Goal: Task Accomplishment & Management: Manage account settings

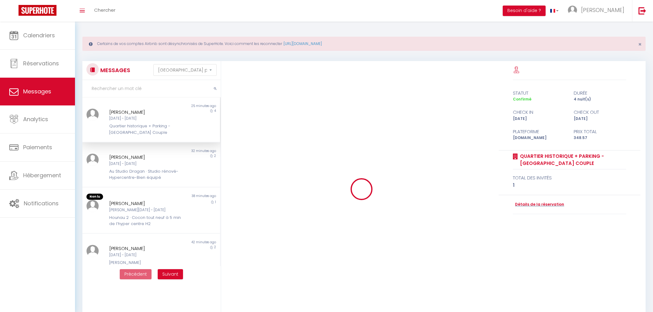
select select "message"
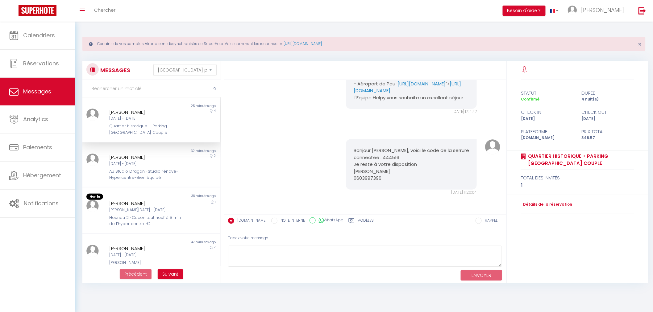
scroll to position [930, 0]
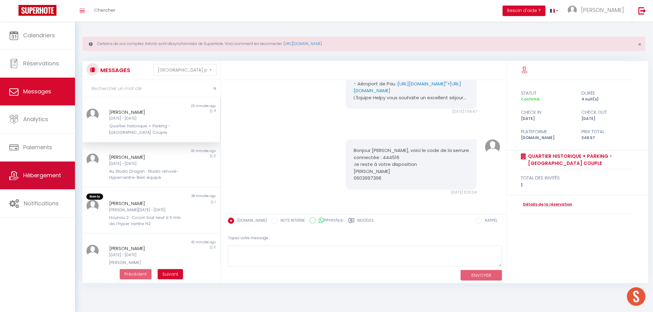
click at [53, 178] on span "Hébergement" at bounding box center [42, 175] width 38 height 8
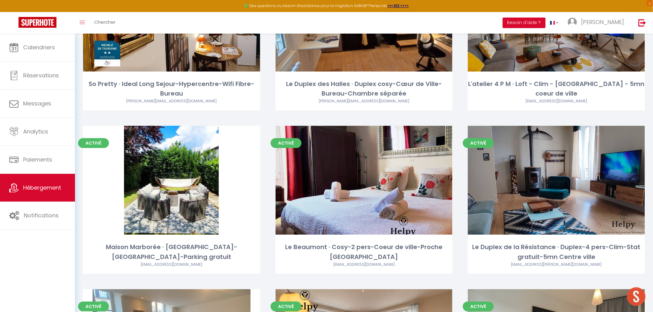
scroll to position [788, 0]
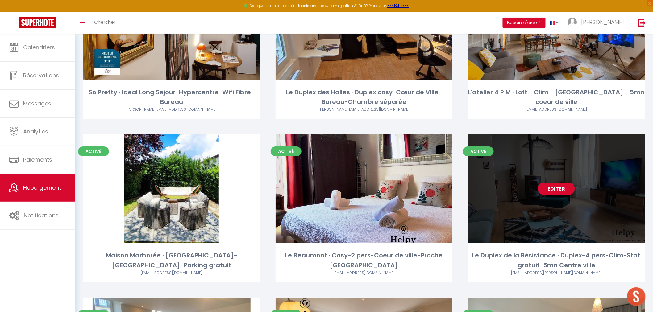
click at [560, 186] on link "Editer" at bounding box center [556, 189] width 37 height 12
click at [560, 187] on link "Editer" at bounding box center [556, 189] width 37 height 12
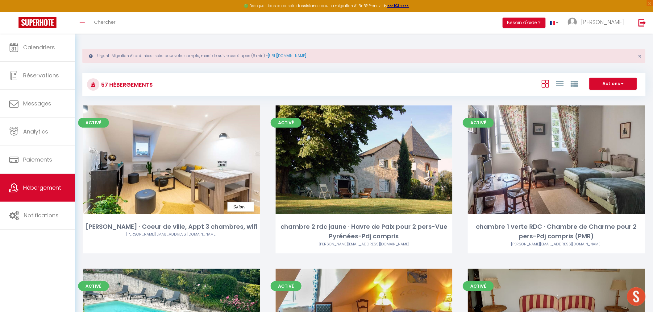
select select "3"
select select "2"
select select "1"
select select "28"
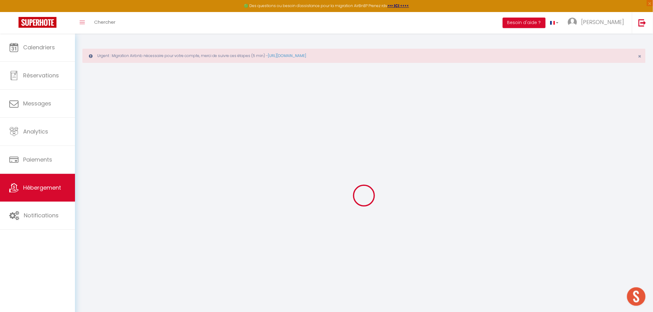
click at [560, 187] on div at bounding box center [363, 195] width 563 height 257
select select
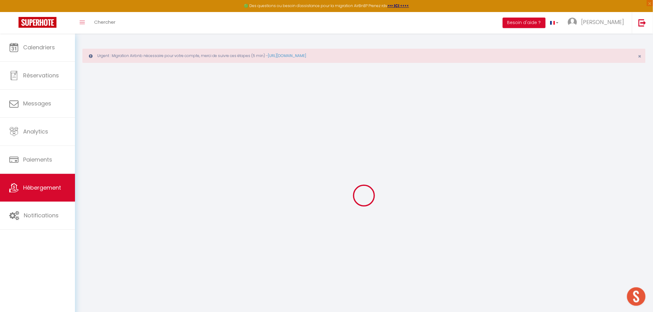
select select
checkbox input "false"
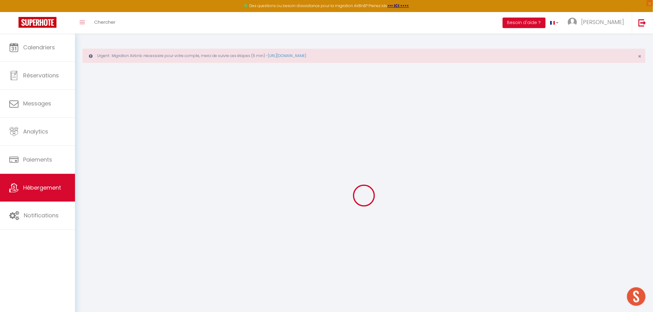
checkbox input "false"
select select
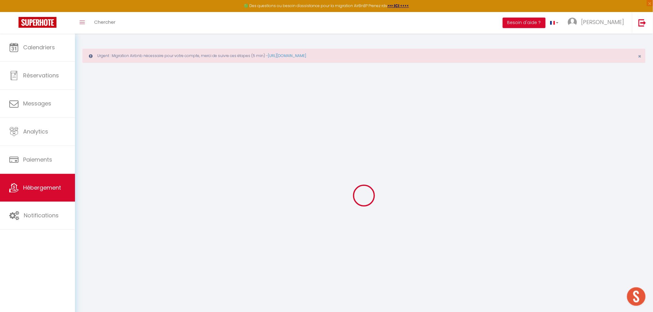
select select
checkbox input "false"
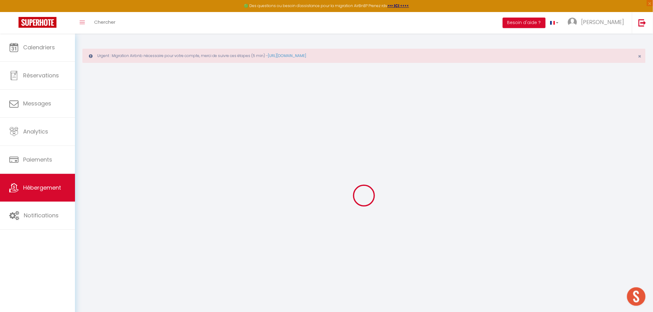
checkbox input "false"
select select
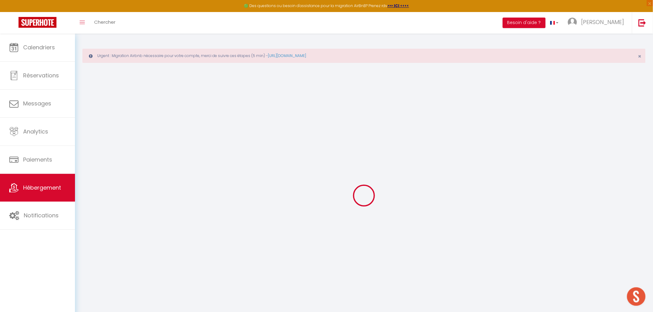
select select
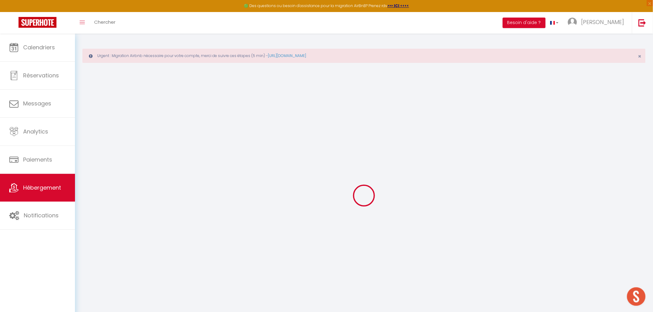
select select
checkbox input "false"
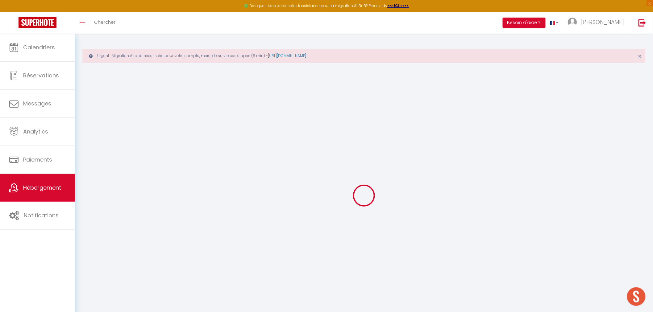
select select
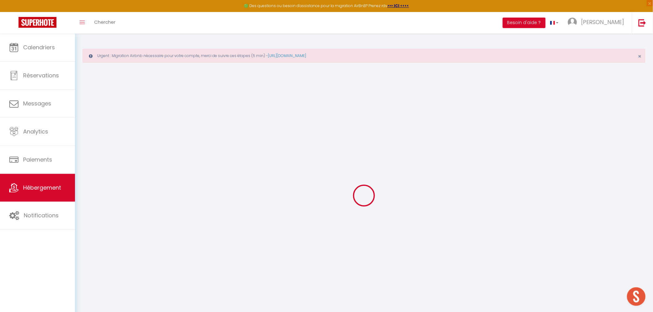
select select
checkbox input "false"
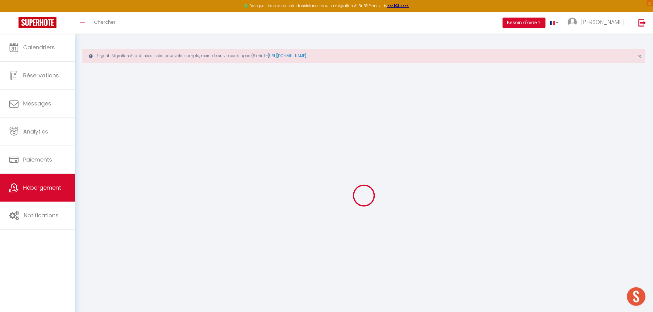
checkbox input "false"
select select
type input "Le Duplex de la Résistance · Duplex-4 pers-Clim-Stat gratuit-5mn Centre ville"
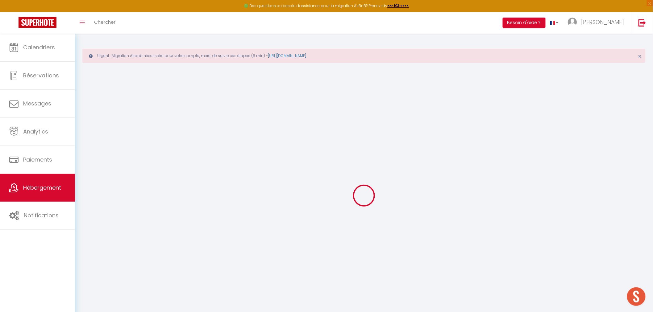
type input "Sandrine"
select select "2"
type input "77"
type input "15"
select select
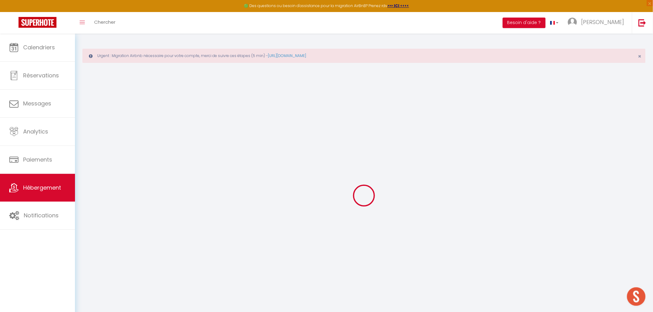
select select
type input "64000"
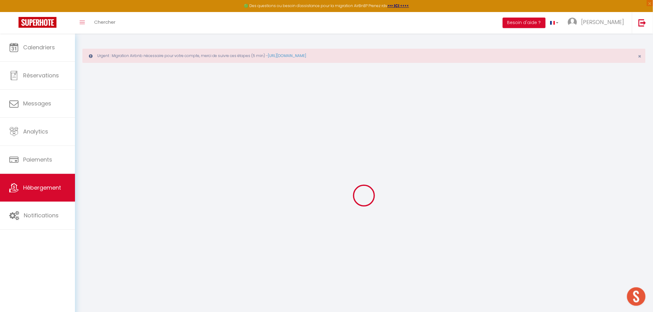
type input "Pau"
type input "[EMAIL_ADDRESS][DOMAIN_NAME]"
select select
checkbox input "false"
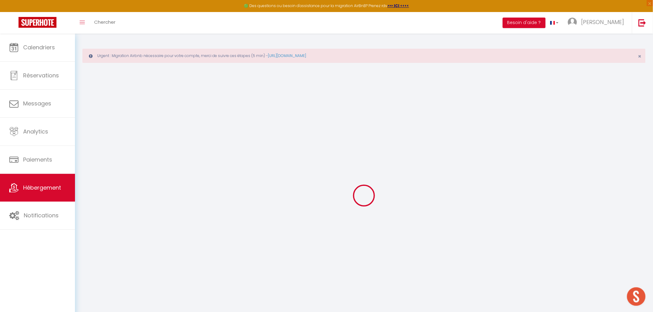
checkbox input "false"
type input "0"
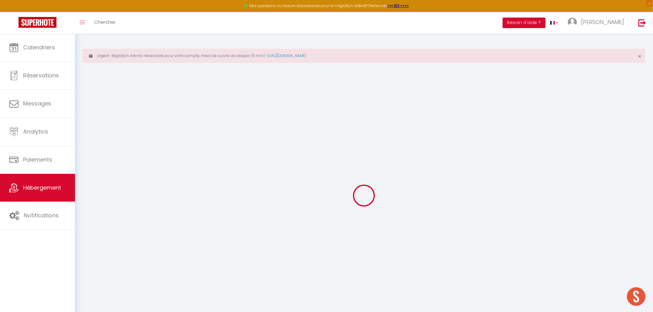
type input "0"
select select
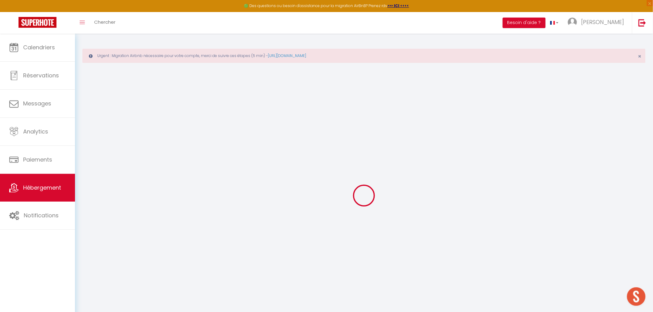
select select
checkbox input "false"
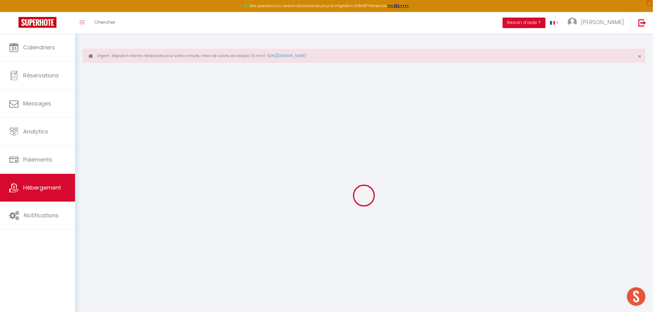
checkbox input "false"
select select
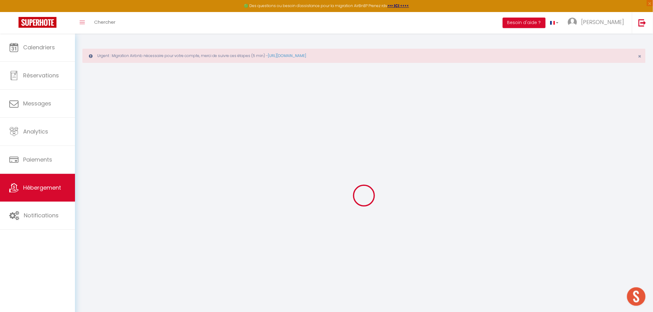
select select
checkbox input "false"
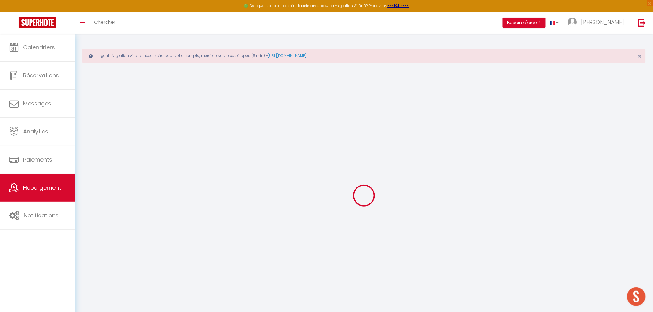
checkbox input "false"
select select
checkbox input "false"
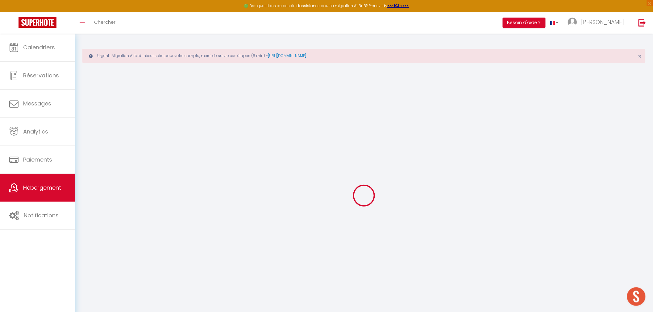
checkbox input "false"
select select "14:00"
select select
select select "11:00"
select select "30"
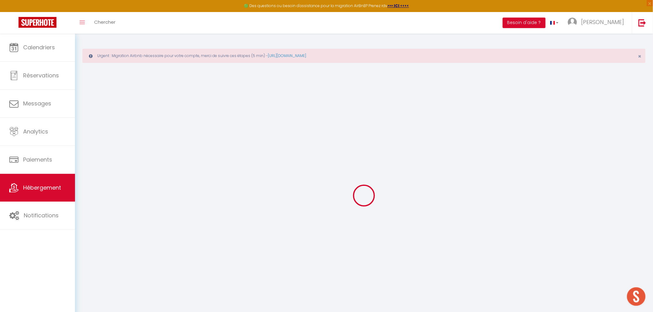
select select "120"
select select
checkbox input "false"
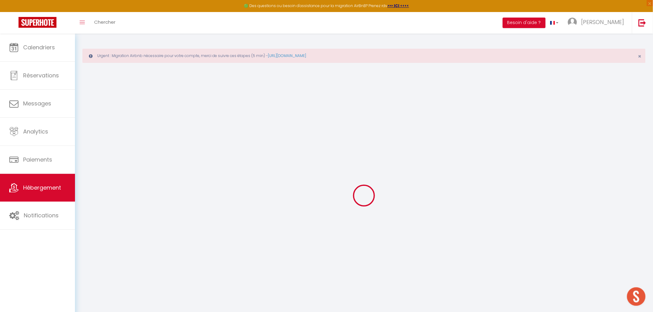
checkbox input "false"
select select
checkbox input "false"
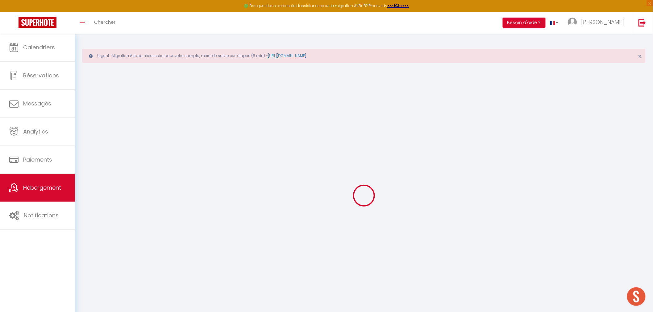
checkbox input "false"
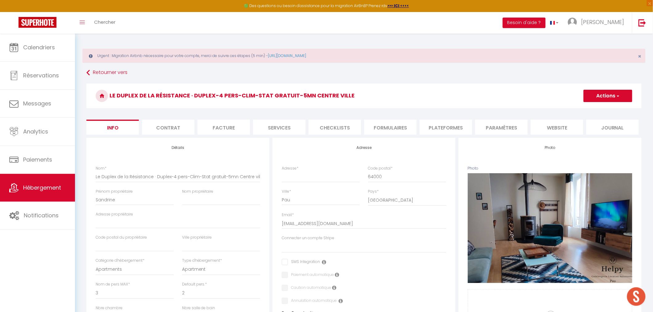
select select
checkbox input "false"
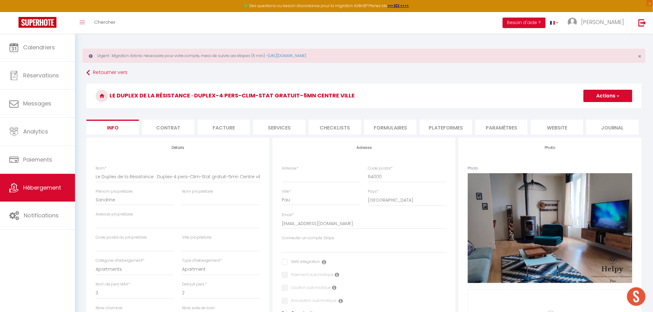
checkbox input "false"
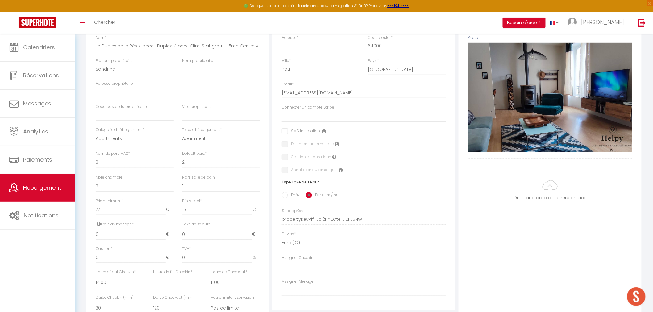
scroll to position [258, 0]
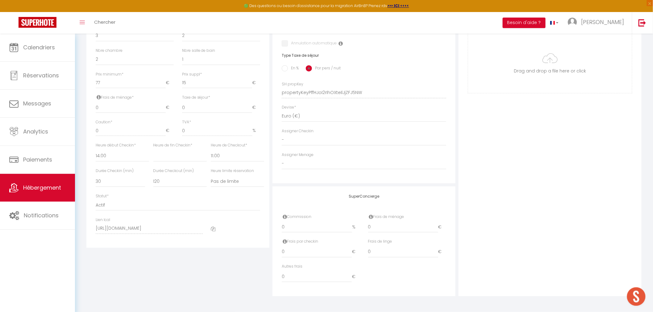
click at [212, 228] on icon at bounding box center [213, 229] width 5 height 5
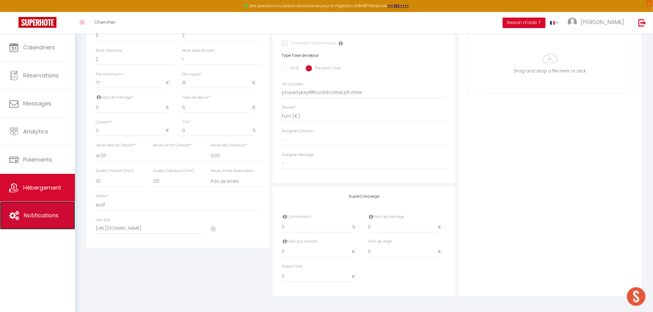
click at [39, 212] on span "Notifications" at bounding box center [41, 216] width 35 height 8
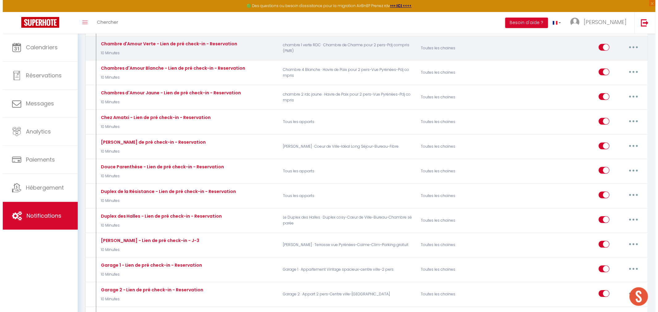
scroll to position [651, 0]
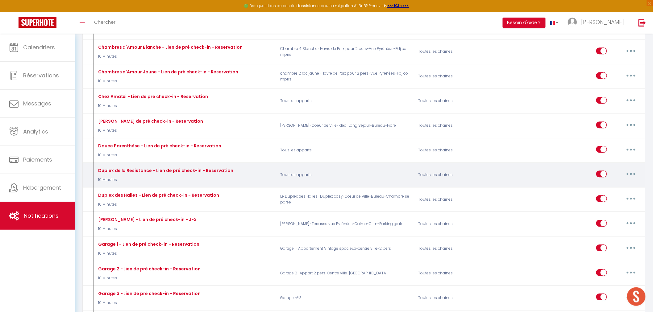
click at [627, 171] on button "button" at bounding box center [630, 174] width 17 height 10
click at [606, 185] on link "Editer" at bounding box center [615, 188] width 46 height 10
type input "Duplex de la Résistance - Lien de pré check-in - Reservation"
checkbox input "false"
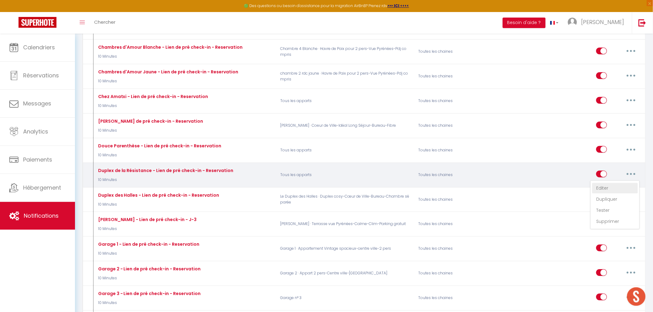
checkbox input "false"
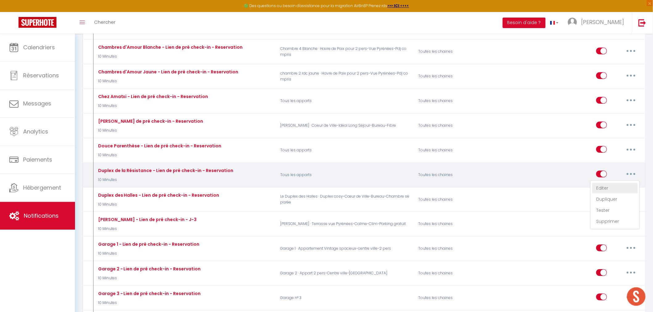
checkbox input "false"
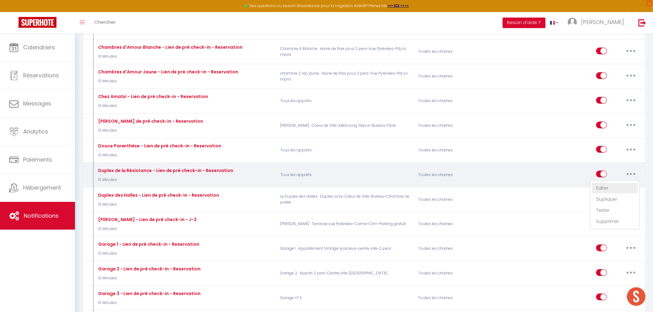
checkbox input "false"
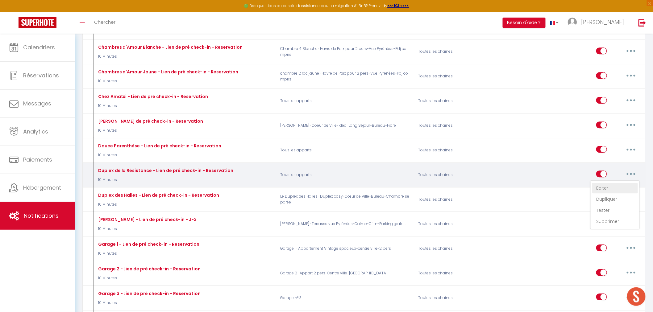
checkbox input "false"
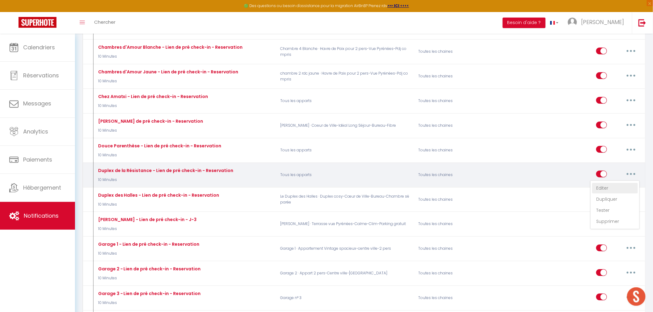
checkbox input "false"
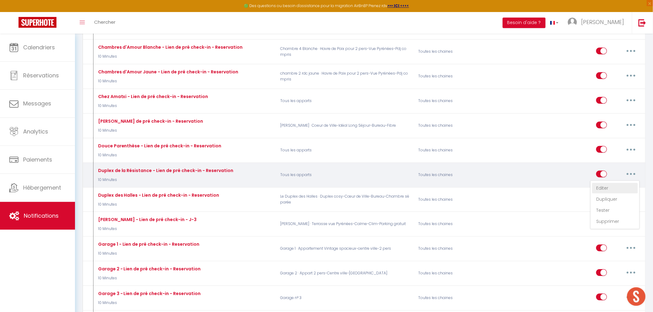
checkbox input "false"
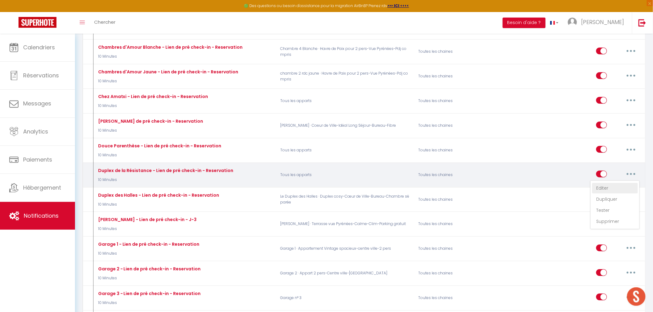
checkbox input "false"
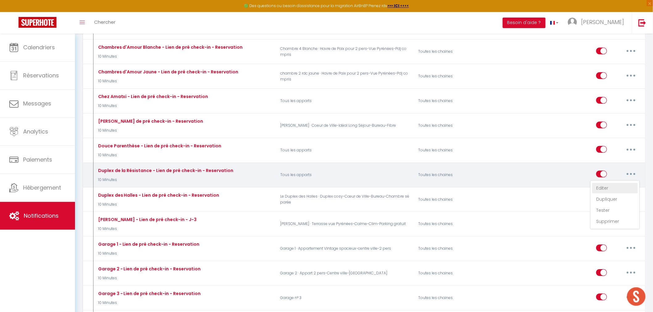
checkbox input "false"
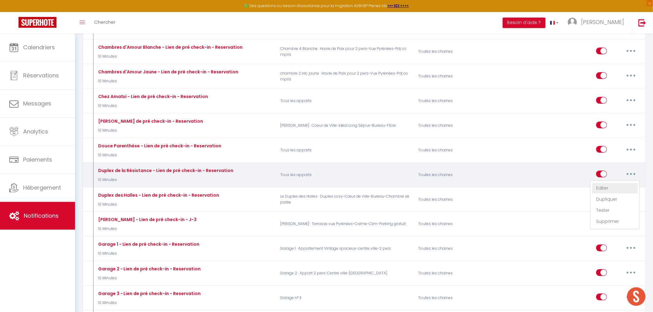
checkbox input "false"
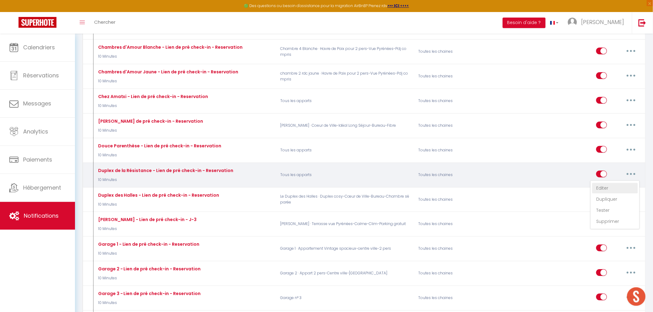
checkbox input "false"
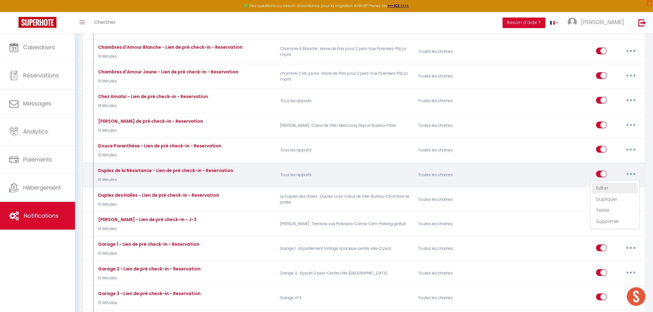
checkbox input "false"
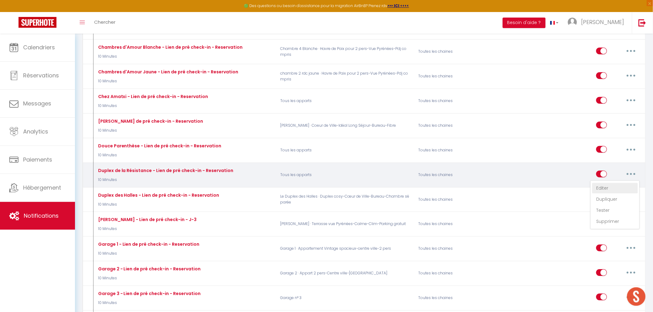
select select "10 Minutes"
select select "if_booking_is_paid"
checkbox input "true"
checkbox input "false"
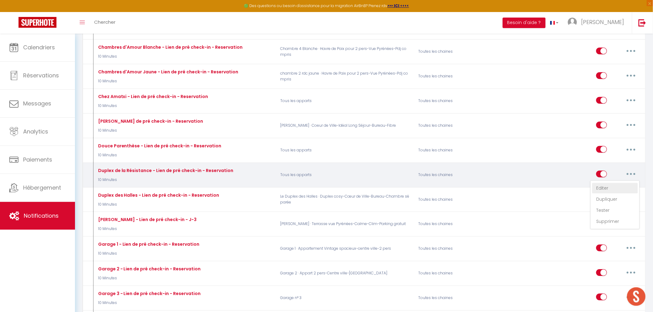
radio input "true"
type input "PASS PASS"
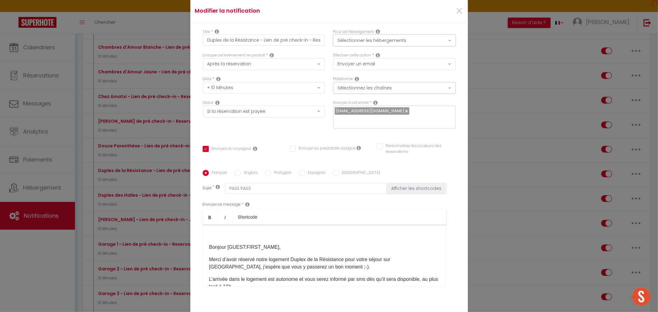
click at [409, 45] on button "Sélectionner les hébergements" at bounding box center [394, 41] width 122 height 12
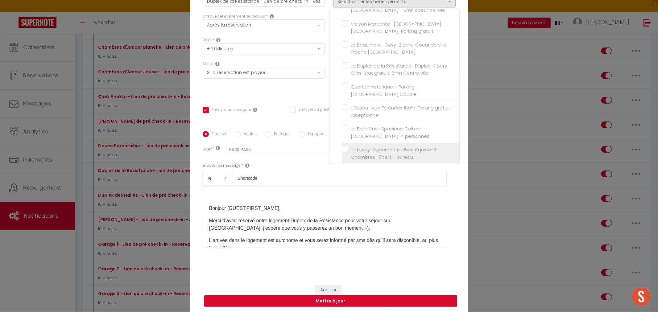
scroll to position [314, 0]
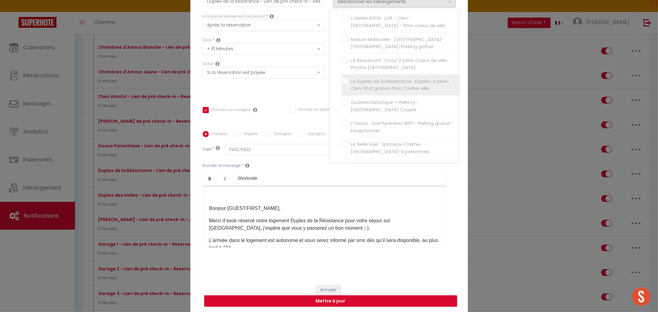
drag, startPoint x: 340, startPoint y: 85, endPoint x: 344, endPoint y: 86, distance: 4.0
click at [348, 85] on label "Le Duplex de la Résistance · Duplex-4 pers-Clim-Stat gratuit-5mn Centre ville" at bounding box center [401, 85] width 107 height 14
click at [342, 85] on input "Le Duplex de la Résistance · Duplex-4 pers-Clim-Stat gratuit-5mn Centre ville" at bounding box center [401, 85] width 118 height 6
checkbox input "true"
checkbox input "false"
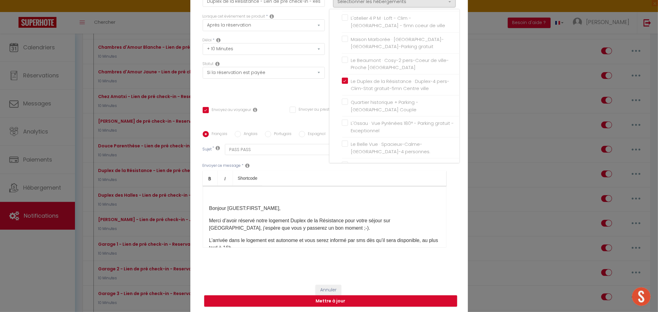
checkbox input "false"
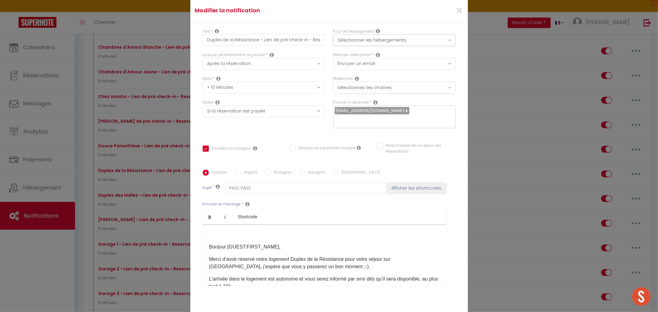
scroll to position [0, 0]
click at [418, 45] on button "Sélectionner les hébergements" at bounding box center [394, 41] width 122 height 12
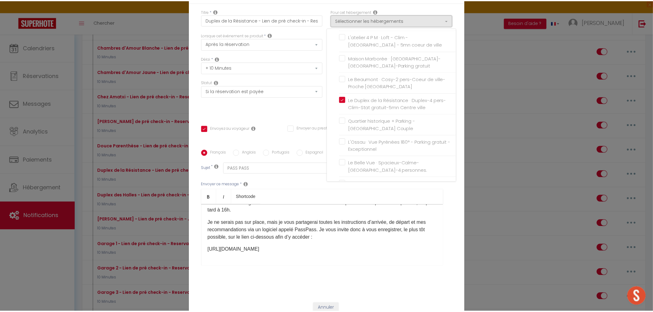
scroll to position [39, 0]
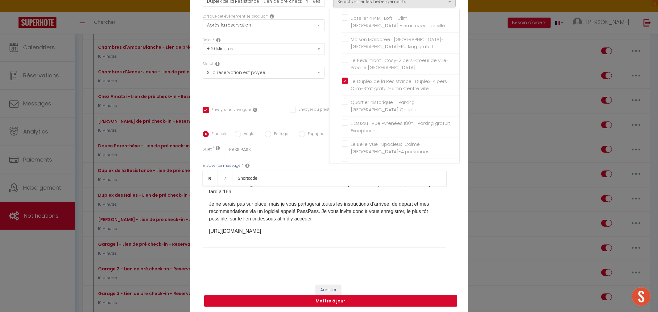
click at [329, 295] on button "Mettre à jour" at bounding box center [330, 301] width 253 height 12
checkbox input "true"
checkbox input "false"
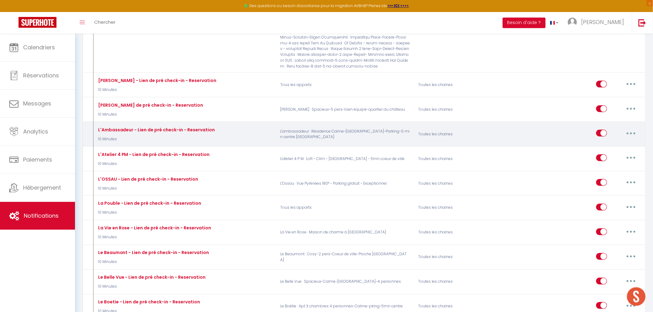
scroll to position [1268, 0]
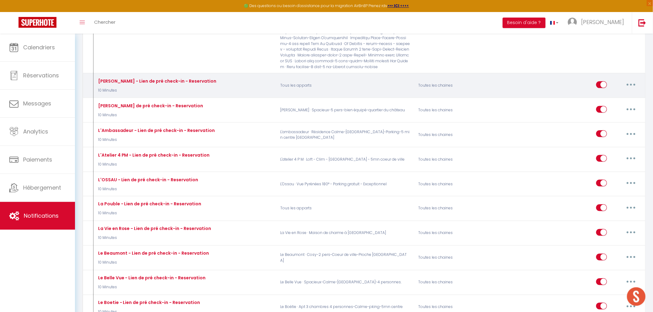
click at [628, 80] on button "button" at bounding box center [630, 85] width 17 height 10
click at [613, 127] on link "Supprimer" at bounding box center [615, 132] width 46 height 10
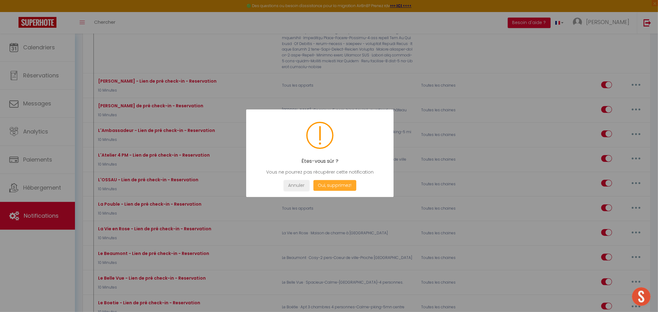
click at [349, 182] on button "Oui, supprimez!" at bounding box center [334, 185] width 43 height 11
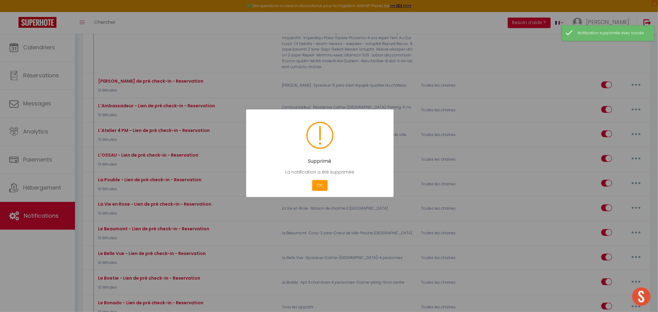
click at [323, 188] on button "OK" at bounding box center [319, 185] width 15 height 11
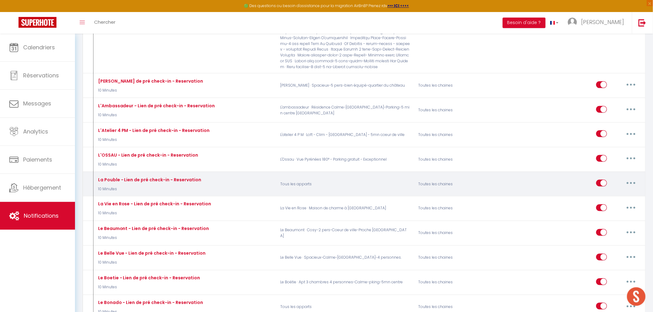
click at [628, 179] on button "button" at bounding box center [630, 183] width 17 height 10
click at [606, 227] on link "Supprimer" at bounding box center [615, 230] width 46 height 10
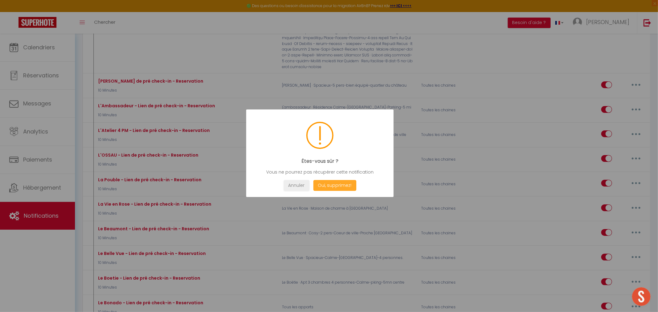
click at [343, 183] on button "Oui, supprimez!" at bounding box center [334, 185] width 43 height 11
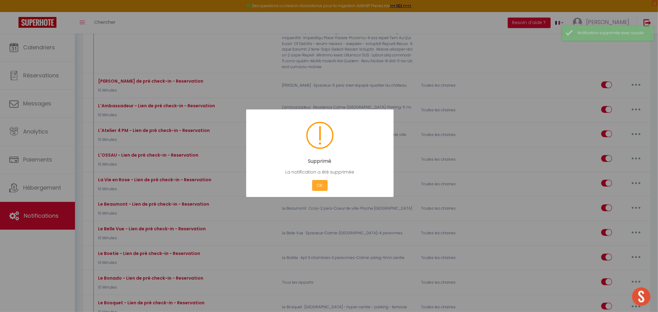
click at [321, 186] on button "OK" at bounding box center [319, 185] width 15 height 11
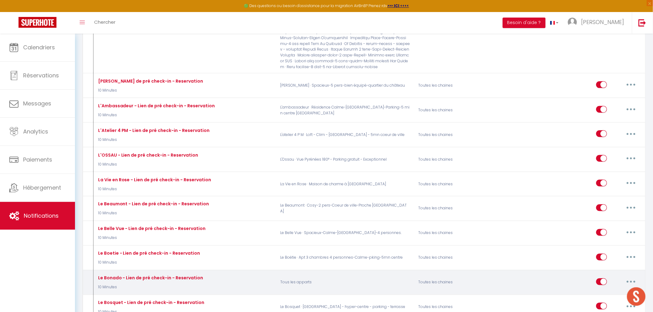
click at [628, 281] on button "button" at bounding box center [630, 282] width 17 height 10
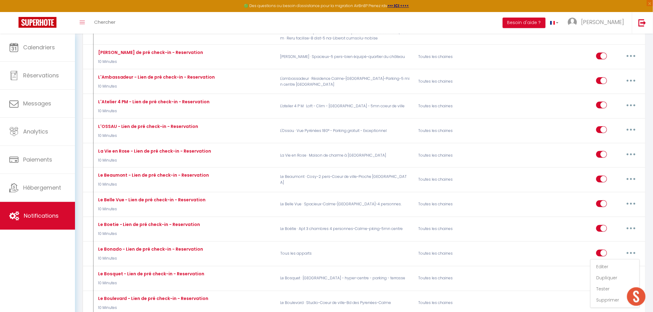
scroll to position [1336, 0]
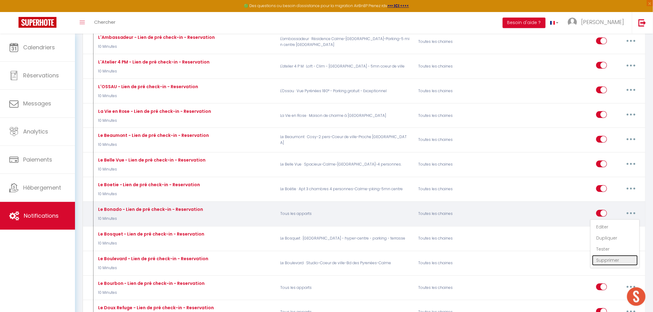
click at [607, 257] on link "Supprimer" at bounding box center [615, 260] width 46 height 10
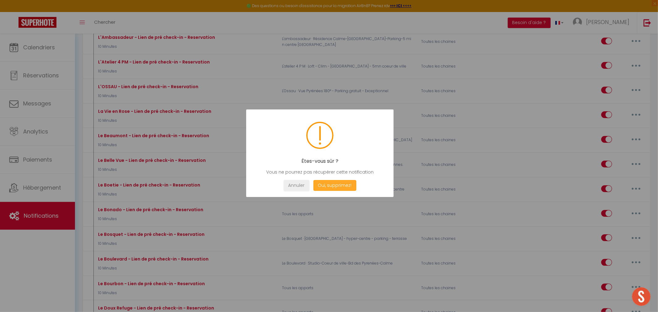
click at [344, 185] on button "Oui, supprimez!" at bounding box center [334, 185] width 43 height 11
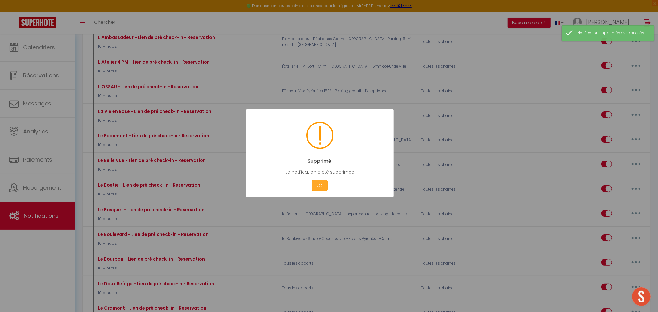
click at [315, 180] on button "OK" at bounding box center [319, 185] width 15 height 11
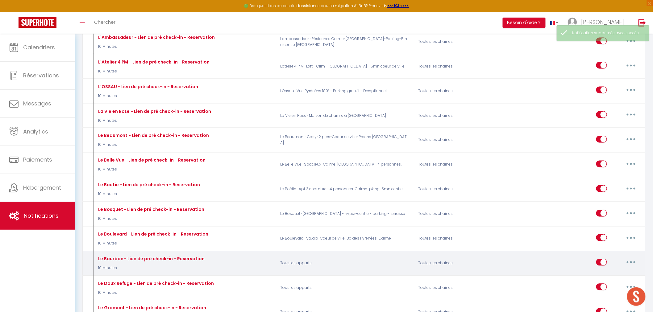
click at [627, 261] on button "button" at bounding box center [630, 263] width 17 height 10
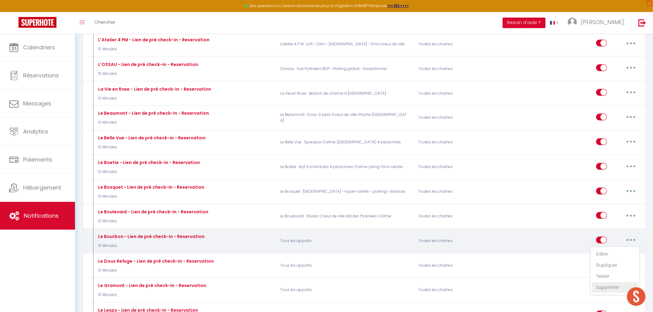
scroll to position [1371, 0]
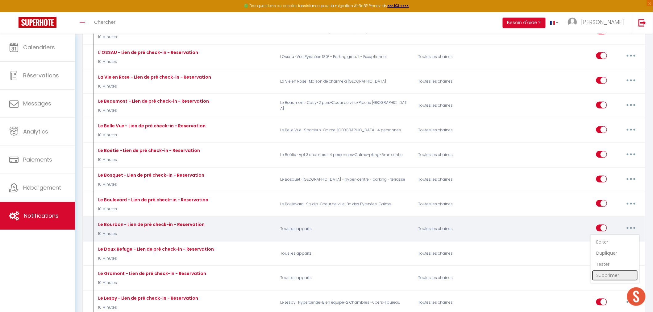
click at [609, 273] on link "Supprimer" at bounding box center [615, 275] width 46 height 10
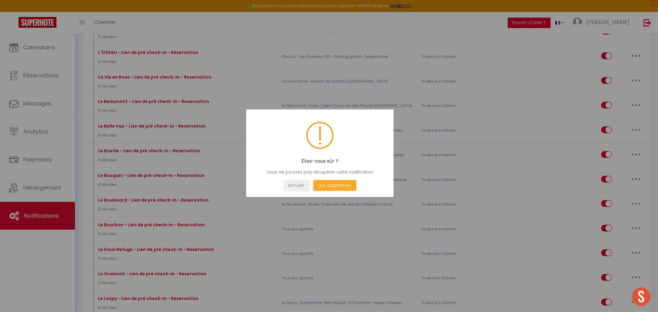
click at [344, 184] on button "Oui, supprimez!" at bounding box center [334, 185] width 43 height 11
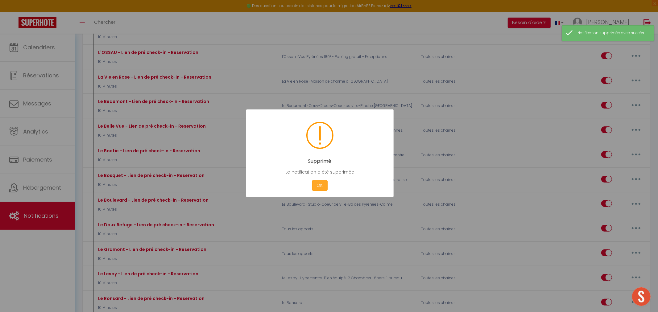
click at [320, 183] on button "OK" at bounding box center [319, 185] width 15 height 11
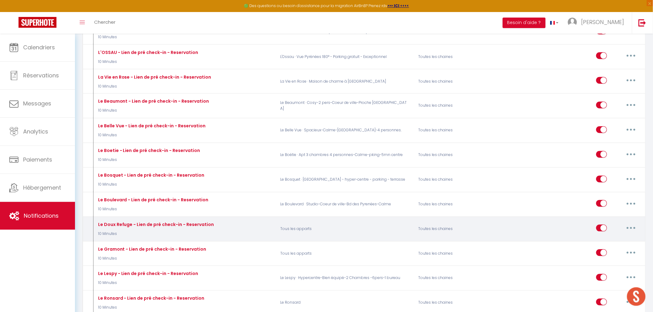
click at [627, 226] on button "button" at bounding box center [630, 228] width 17 height 10
click at [610, 272] on link "Supprimer" at bounding box center [615, 275] width 46 height 10
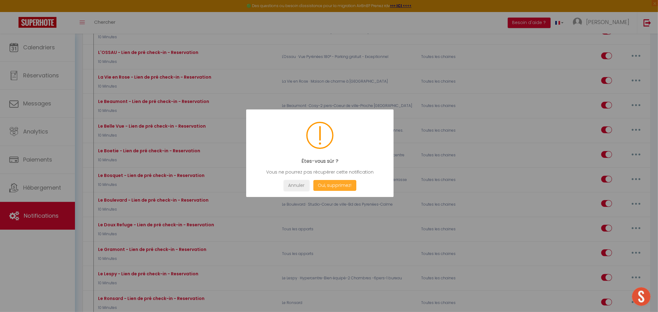
click at [337, 187] on button "Oui, supprimez!" at bounding box center [334, 185] width 43 height 11
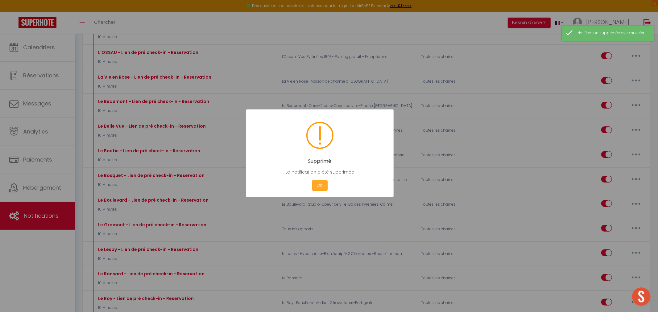
click at [321, 184] on button "OK" at bounding box center [319, 185] width 15 height 11
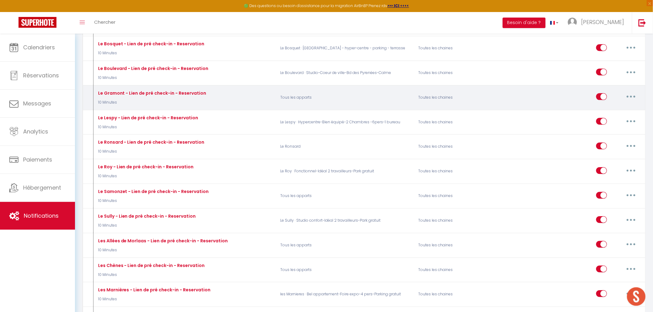
scroll to position [1542, 0]
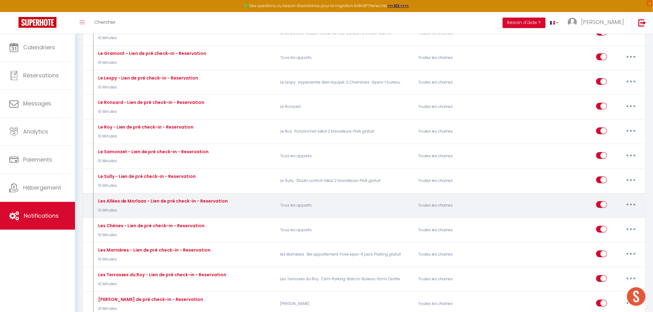
click at [627, 205] on button "button" at bounding box center [630, 205] width 17 height 10
click at [611, 253] on link "Supprimer" at bounding box center [615, 252] width 46 height 10
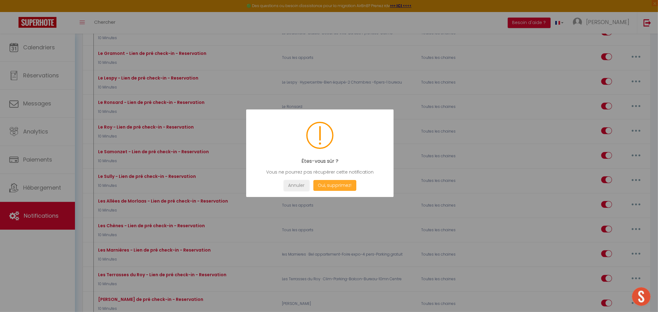
click at [345, 182] on button "Oui, supprimez!" at bounding box center [334, 185] width 43 height 11
click at [320, 187] on button "OK" at bounding box center [319, 185] width 15 height 11
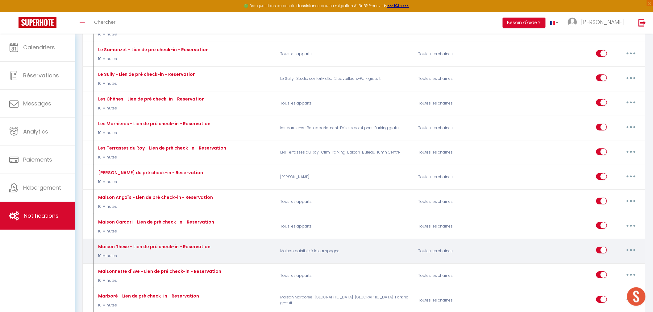
scroll to position [1645, 0]
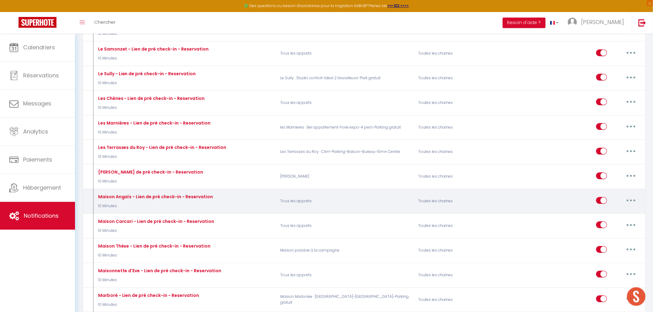
click at [630, 201] on button "button" at bounding box center [630, 201] width 17 height 10
click at [610, 247] on link "Supprimer" at bounding box center [615, 247] width 46 height 10
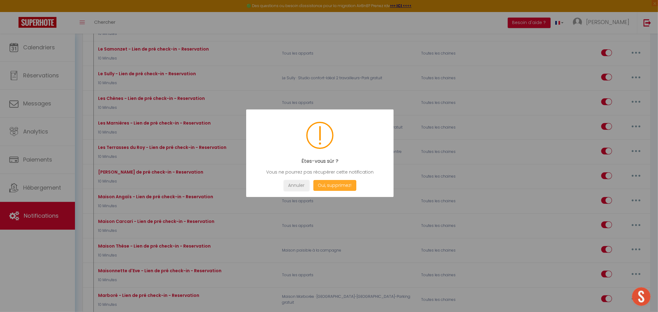
click at [347, 183] on button "Oui, supprimez!" at bounding box center [334, 185] width 43 height 11
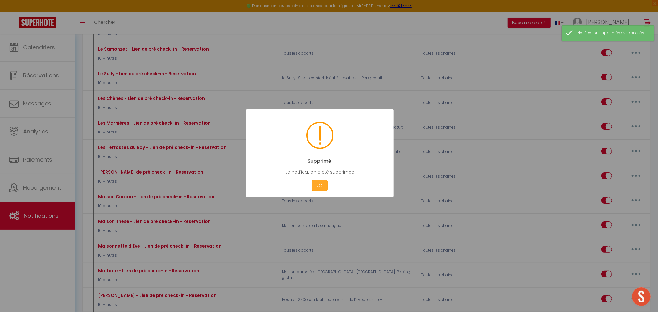
click at [321, 184] on button "OK" at bounding box center [319, 185] width 15 height 11
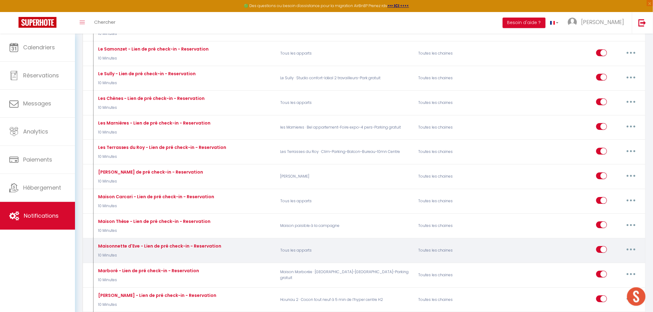
click at [628, 252] on button "button" at bounding box center [630, 250] width 17 height 10
click at [609, 300] on link "Supprimer" at bounding box center [615, 297] width 46 height 10
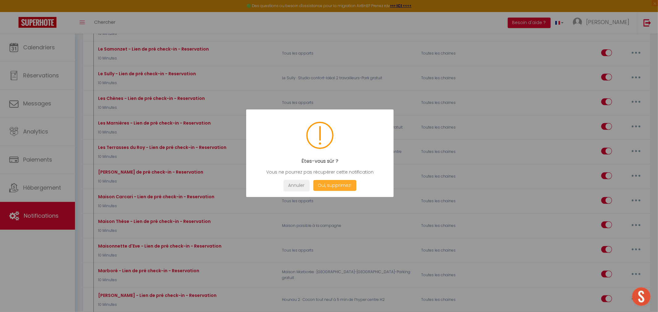
click at [338, 184] on button "Oui, supprimez!" at bounding box center [334, 185] width 43 height 11
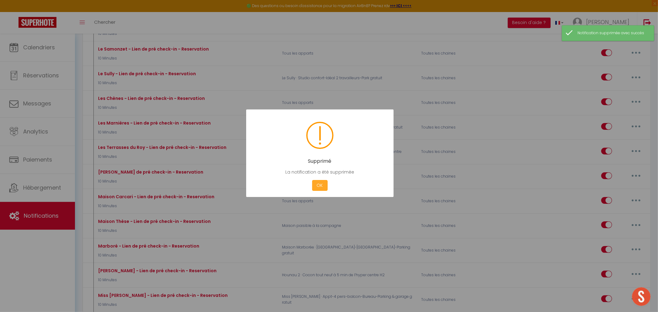
click at [322, 183] on button "OK" at bounding box center [319, 185] width 15 height 11
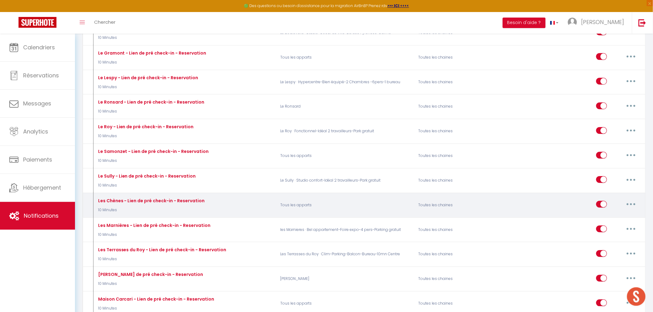
scroll to position [1542, 0]
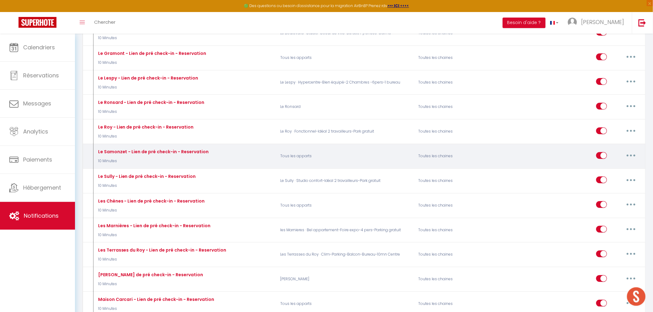
click at [627, 156] on button "button" at bounding box center [630, 156] width 17 height 10
click at [608, 201] on link "Supprimer" at bounding box center [615, 202] width 46 height 10
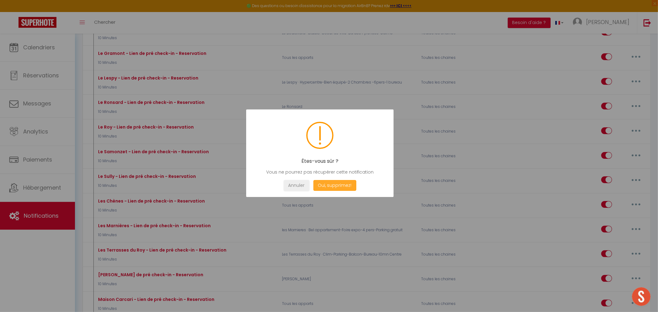
click at [335, 183] on button "Oui, supprimez!" at bounding box center [334, 185] width 43 height 11
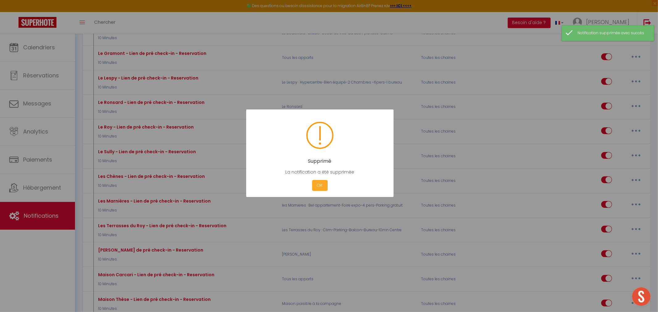
click at [319, 187] on button "OK" at bounding box center [319, 185] width 15 height 11
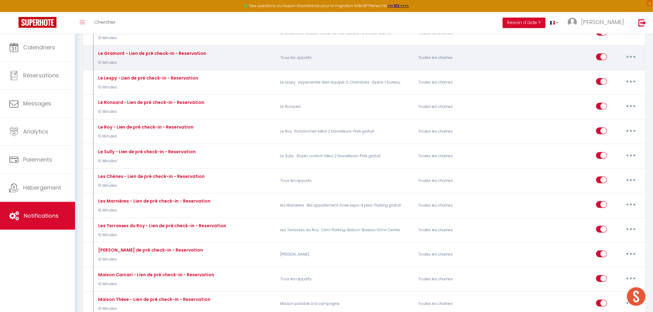
click at [628, 55] on button "button" at bounding box center [630, 57] width 17 height 10
click at [611, 103] on link "Supprimer" at bounding box center [615, 104] width 46 height 10
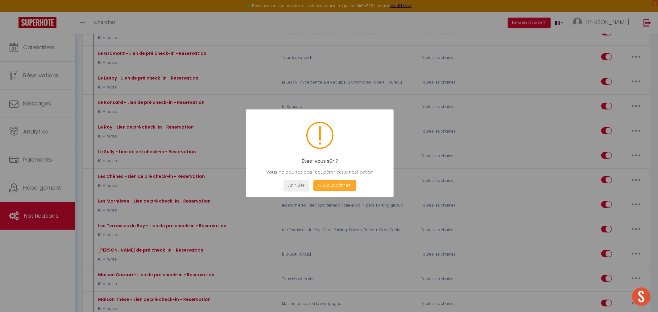
click at [326, 184] on button "Oui, supprimez!" at bounding box center [334, 185] width 43 height 11
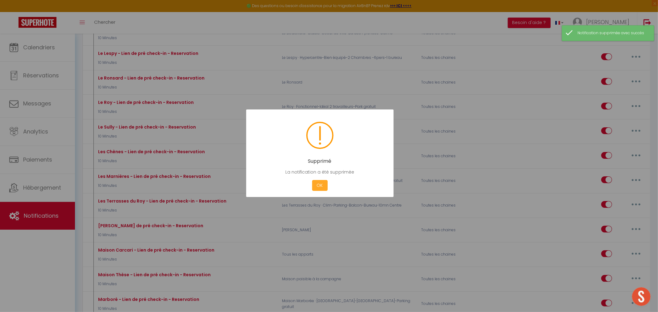
click at [321, 186] on button "OK" at bounding box center [319, 185] width 15 height 11
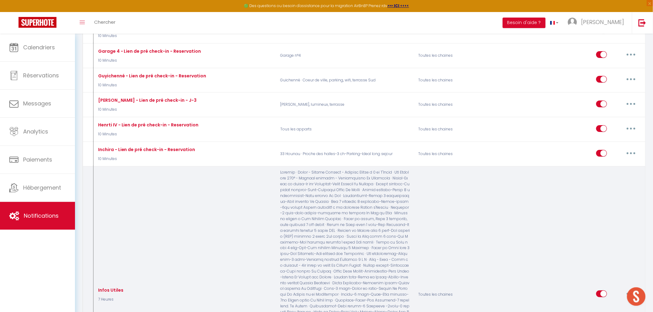
scroll to position [856, 0]
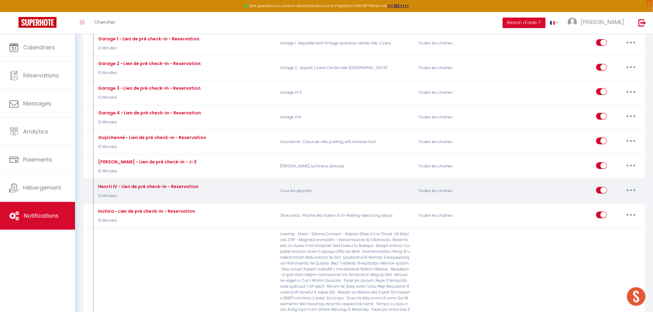
click at [626, 191] on button "button" at bounding box center [630, 190] width 17 height 10
click at [612, 238] on link "Supprimer" at bounding box center [615, 237] width 46 height 10
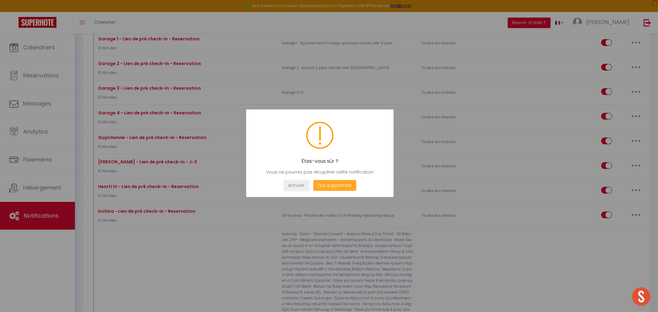
click at [340, 184] on button "Oui, supprimez!" at bounding box center [334, 185] width 43 height 11
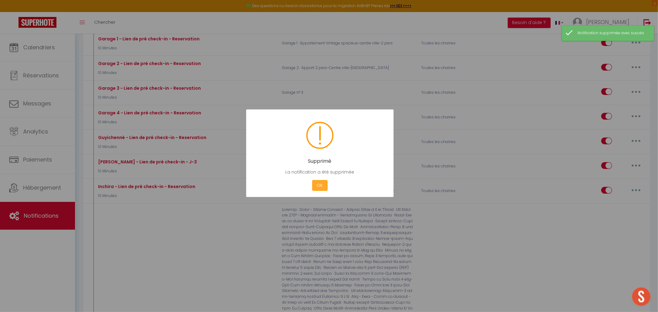
click at [321, 185] on button "OK" at bounding box center [319, 185] width 15 height 11
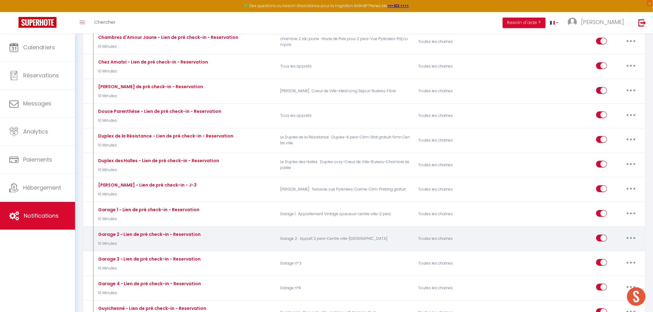
scroll to position [685, 0]
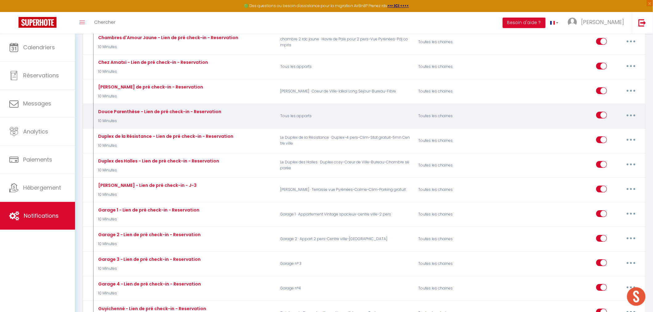
click at [628, 113] on button "button" at bounding box center [630, 115] width 17 height 10
click at [608, 161] on link "Supprimer" at bounding box center [615, 162] width 46 height 10
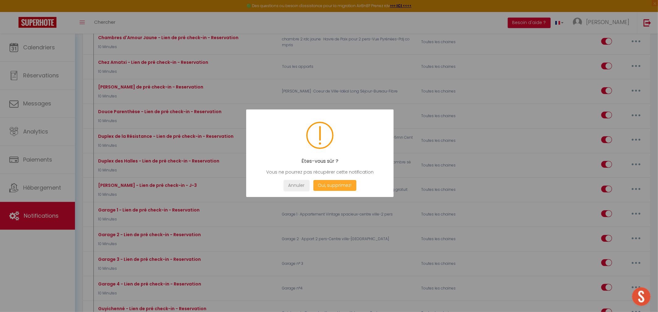
click at [334, 186] on button "Oui, supprimez!" at bounding box center [334, 185] width 43 height 11
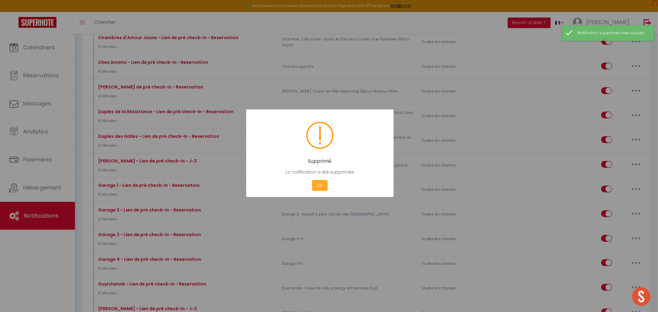
click at [323, 186] on button "OK" at bounding box center [319, 185] width 15 height 11
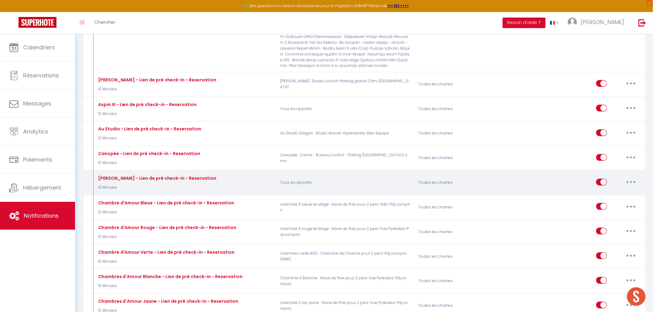
scroll to position [411, 0]
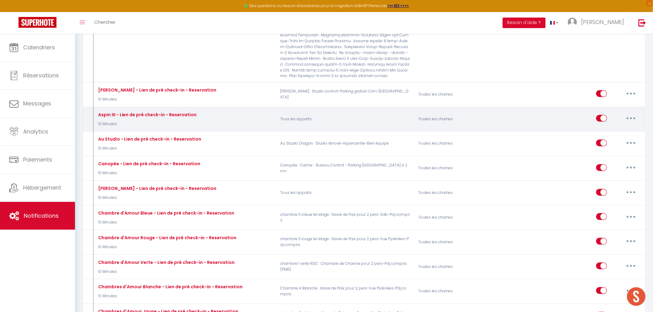
click at [627, 113] on button "button" at bounding box center [630, 118] width 17 height 10
click at [607, 161] on link "Supprimer" at bounding box center [615, 166] width 46 height 10
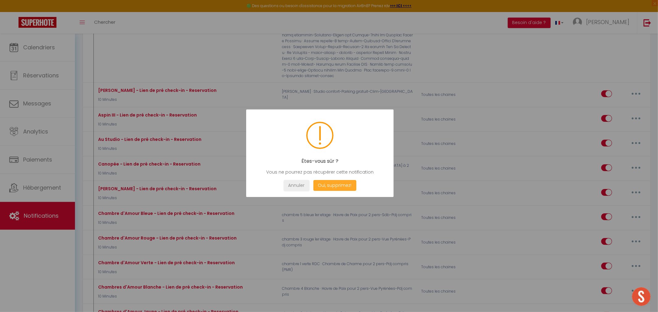
click at [347, 186] on button "Oui, supprimez!" at bounding box center [334, 185] width 43 height 11
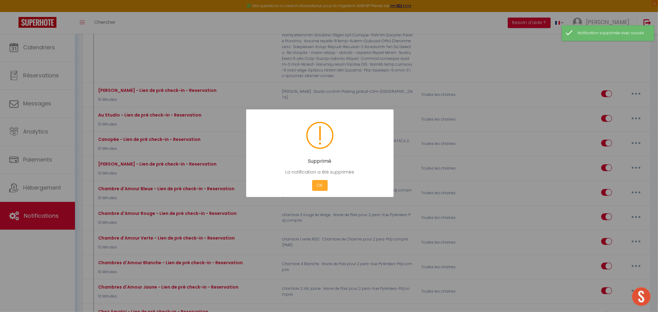
click at [323, 186] on button "OK" at bounding box center [319, 185] width 15 height 11
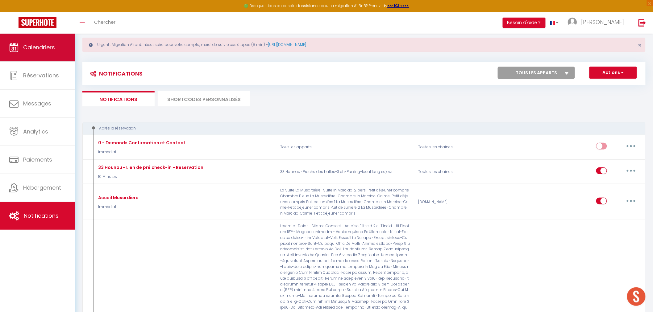
scroll to position [0, 0]
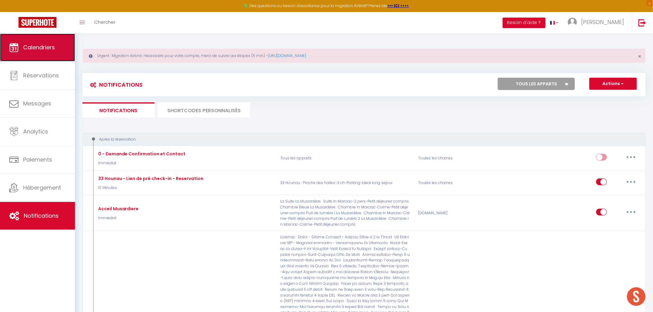
click at [26, 49] on span "Calendriers" at bounding box center [39, 47] width 32 height 8
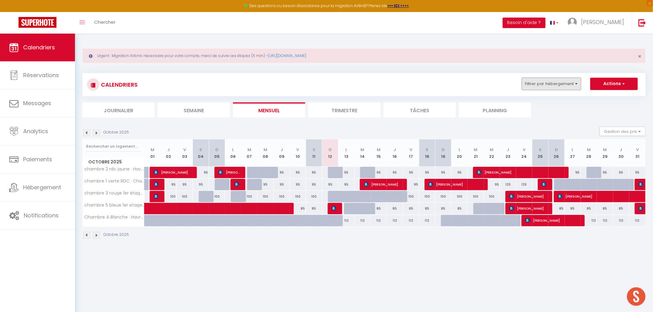
click at [574, 83] on button "Filtrer par hébergement" at bounding box center [551, 84] width 59 height 12
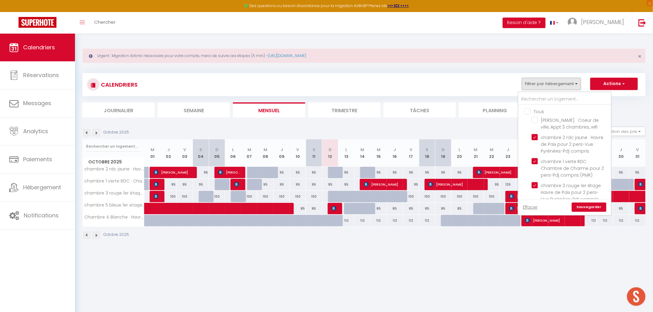
click at [529, 110] on input "Tous" at bounding box center [570, 111] width 93 height 6
checkbox input "true"
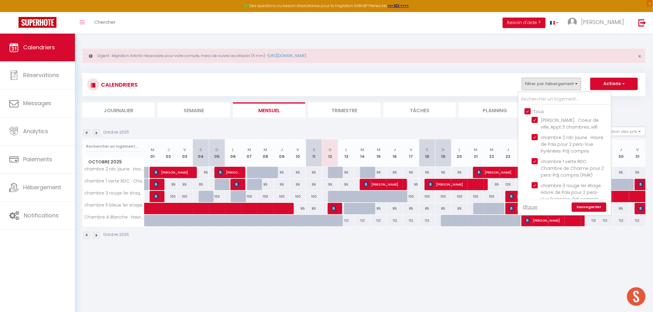
checkbox input "true"
click at [529, 110] on input "Tous" at bounding box center [570, 111] width 93 height 6
click at [529, 99] on input "text" at bounding box center [564, 99] width 93 height 11
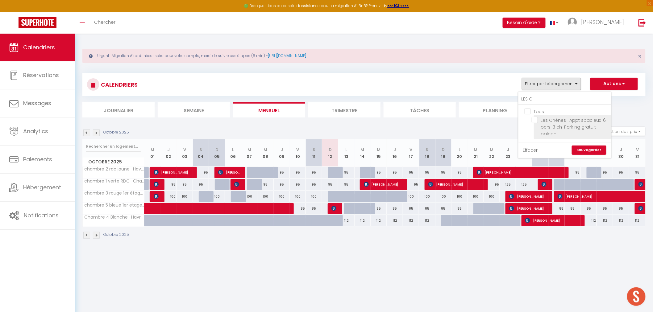
click at [537, 119] on input "Les Chènes · Appt spacieux-6 pers-3 ch-Parking gratuit-balcon" at bounding box center [569, 120] width 77 height 6
click at [587, 148] on link "Sauvegarder" at bounding box center [588, 150] width 35 height 9
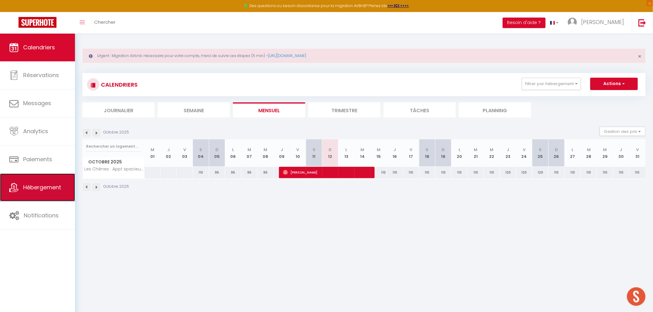
click at [47, 187] on span "Hébergement" at bounding box center [42, 188] width 38 height 8
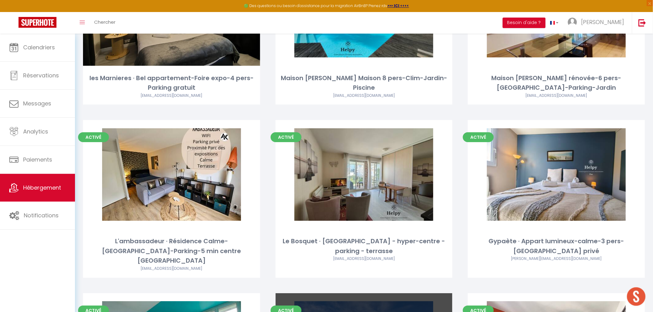
scroll to position [2883, 0]
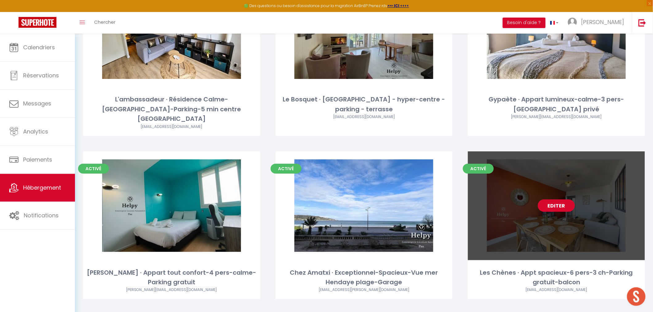
click at [557, 200] on link "Editer" at bounding box center [556, 206] width 37 height 12
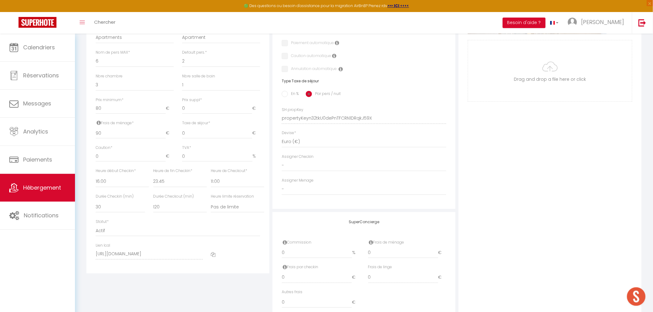
scroll to position [258, 0]
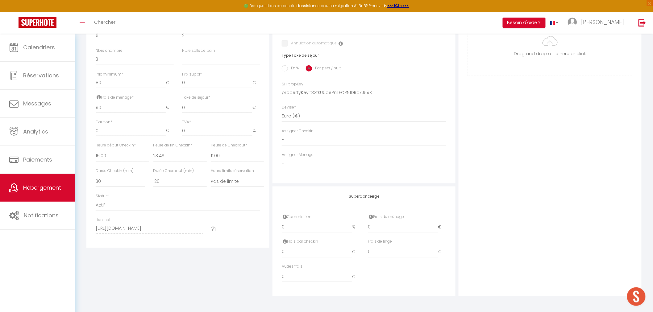
click at [213, 228] on icon at bounding box center [213, 229] width 5 height 5
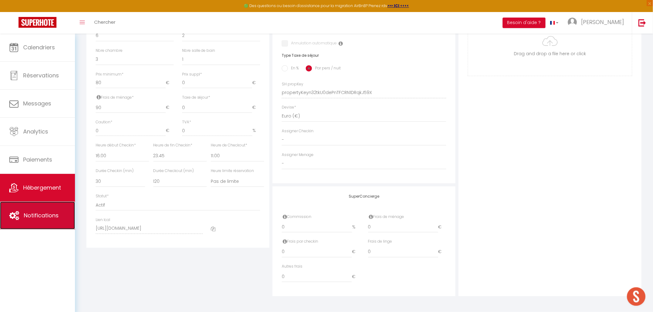
click at [48, 213] on span "Notifications" at bounding box center [41, 216] width 35 height 8
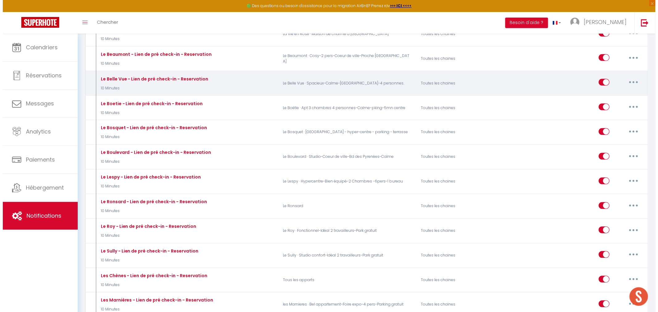
scroll to position [1371, 0]
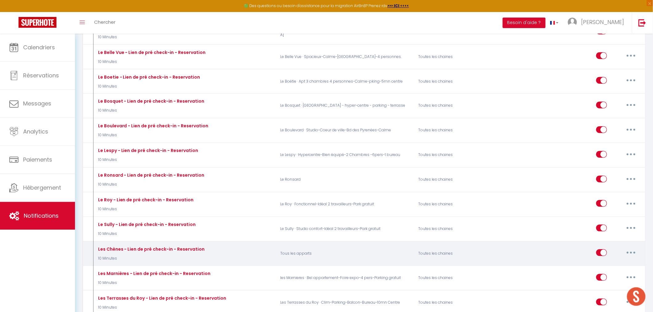
click at [629, 251] on button "button" at bounding box center [630, 253] width 17 height 10
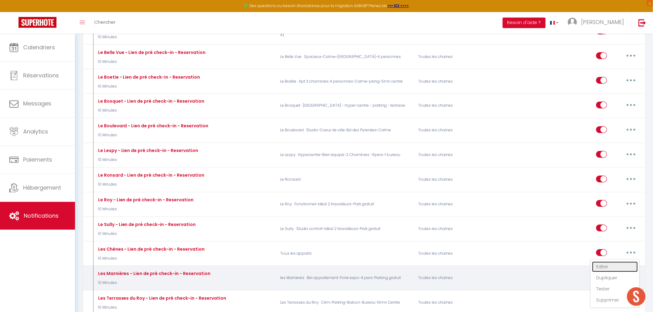
click at [597, 267] on link "Editer" at bounding box center [615, 267] width 46 height 10
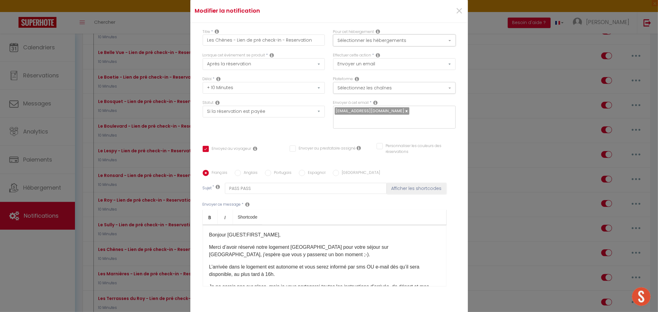
click at [397, 44] on button "Sélectionner les hébergements" at bounding box center [394, 41] width 122 height 12
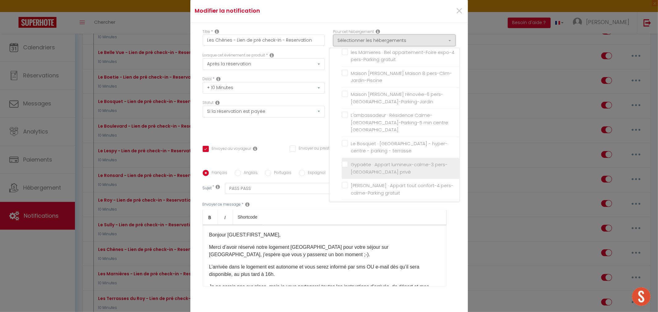
scroll to position [1000, 0]
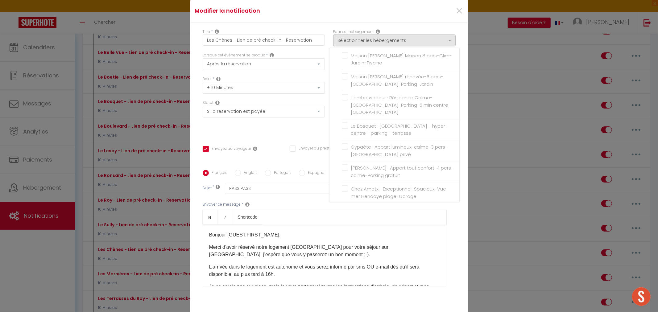
click at [348, 207] on label "Les Chènes · Appt spacieux-6 pers-3 ch-Parking gratuit-balcon" at bounding box center [401, 214] width 107 height 14
click at [344, 211] on input "Les Chènes · Appt spacieux-6 pers-3 ch-Parking gratuit-balcon" at bounding box center [401, 214] width 118 height 6
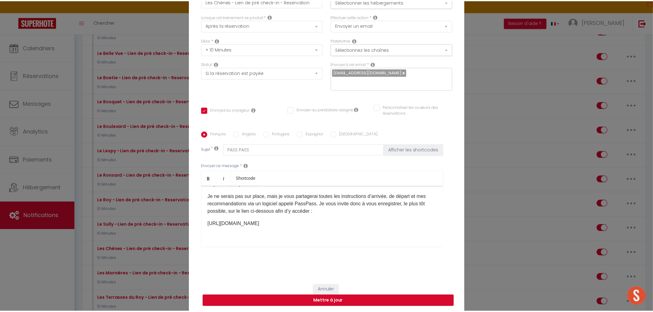
scroll to position [39, 0]
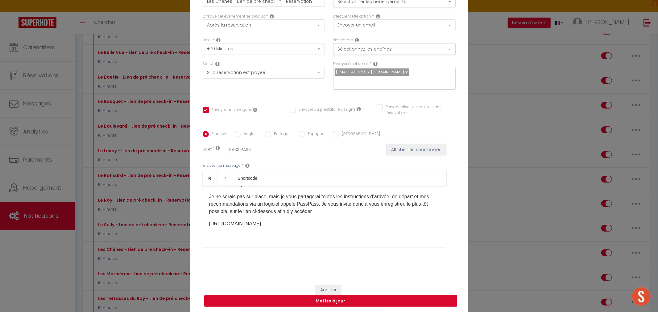
click at [329, 295] on button "Mettre à jour" at bounding box center [330, 301] width 253 height 12
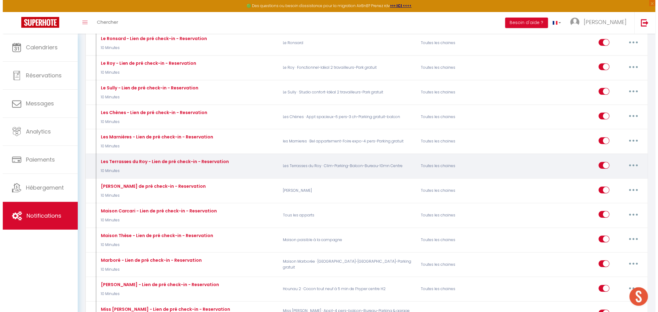
scroll to position [1542, 0]
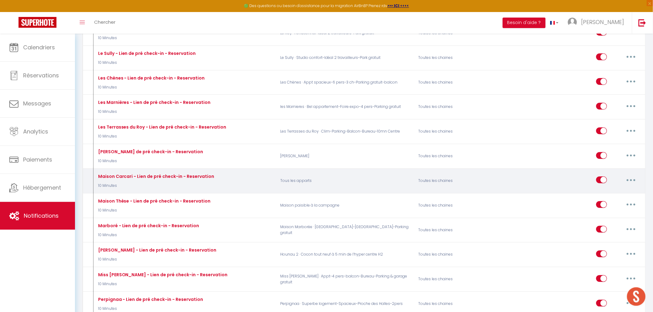
click at [627, 179] on button "button" at bounding box center [630, 180] width 17 height 10
click at [602, 193] on link "Editer" at bounding box center [615, 194] width 46 height 10
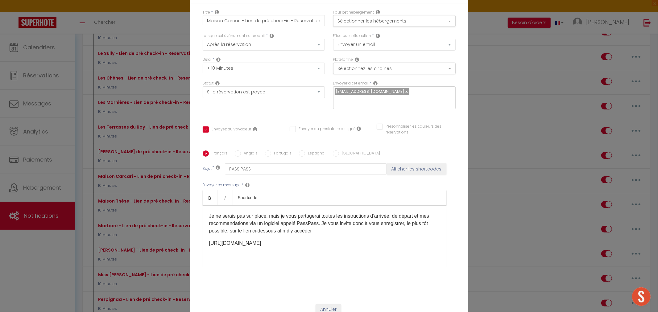
scroll to position [0, 0]
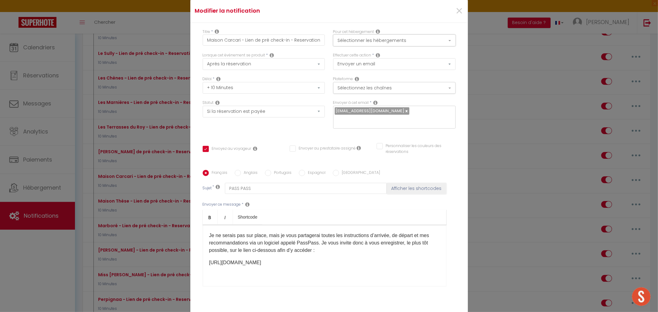
click at [429, 46] on button "Sélectionner les hébergements" at bounding box center [394, 41] width 122 height 12
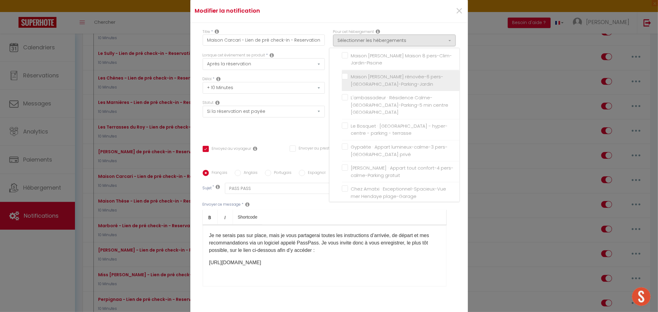
click at [348, 73] on label "Maison [PERSON_NAME] rénovée-6 pers-[GEOGRAPHIC_DATA]-Parking-Jardin" at bounding box center [401, 80] width 107 height 14
click at [342, 78] on input "Maison [PERSON_NAME] rénovée-6 pers-[GEOGRAPHIC_DATA]-Parking-Jardin" at bounding box center [401, 81] width 118 height 6
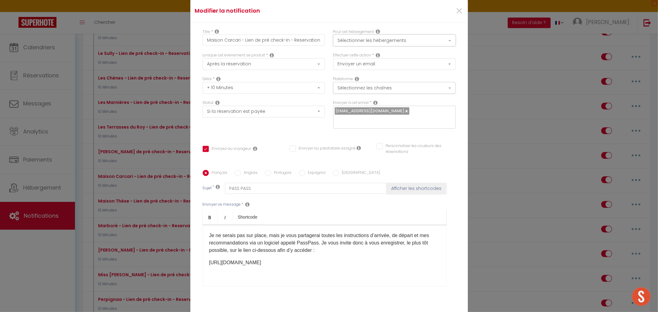
click at [414, 45] on button "Sélectionner les hébergements" at bounding box center [394, 41] width 122 height 12
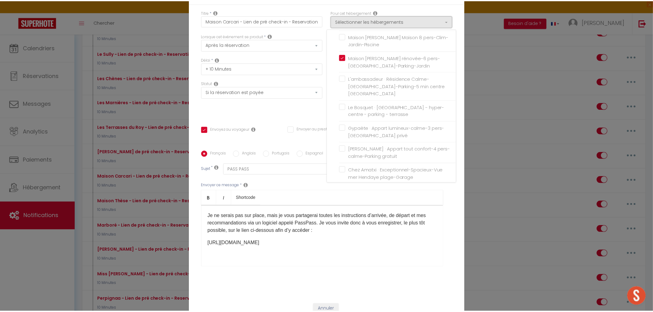
scroll to position [39, 0]
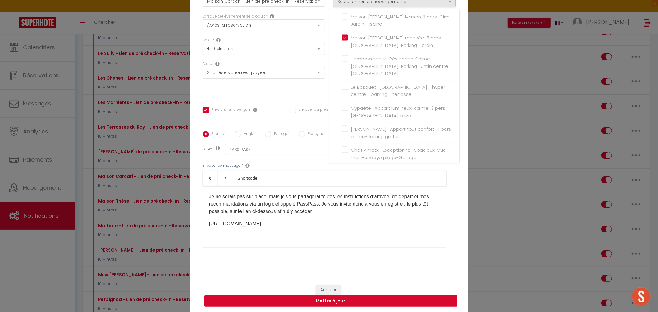
click at [354, 295] on button "Mettre à jour" at bounding box center [330, 301] width 253 height 12
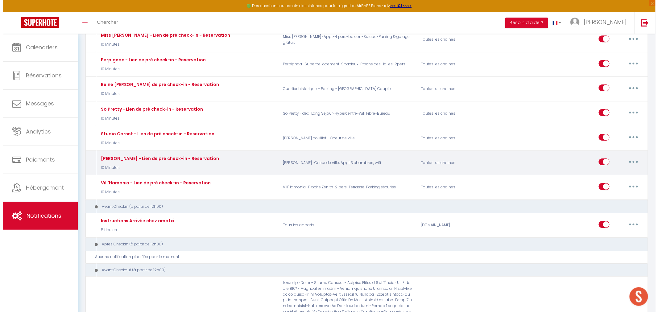
scroll to position [1850, 0]
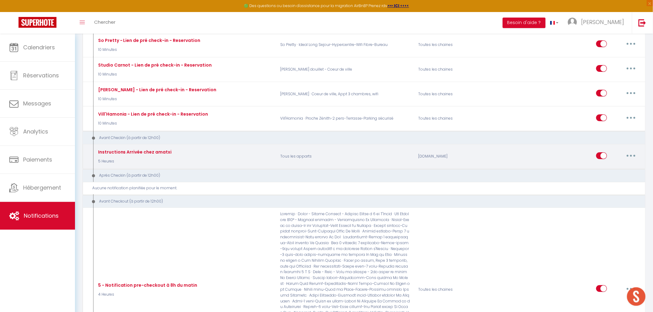
click at [627, 159] on button "button" at bounding box center [630, 156] width 17 height 10
click at [606, 172] on link "Editer" at bounding box center [615, 169] width 46 height 10
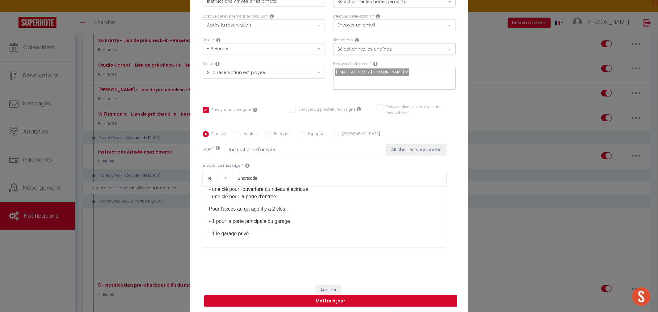
scroll to position [0, 0]
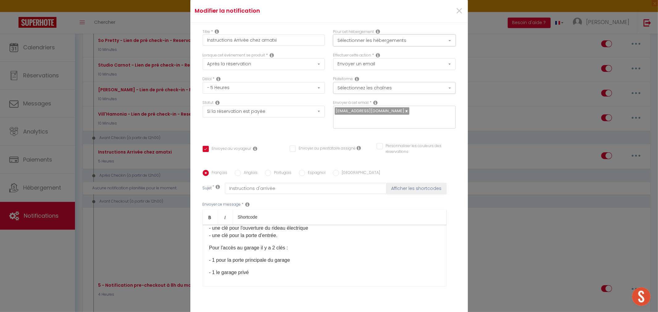
click at [414, 46] on button "Sélectionner les hébergements" at bounding box center [394, 41] width 122 height 12
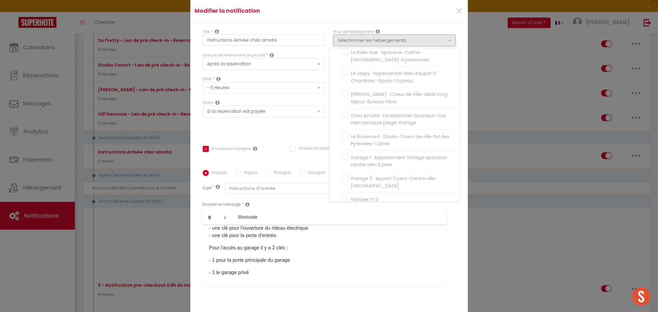
scroll to position [445, 0]
click at [348, 111] on label "Chez Amatxi · Exceptionnel-Spacieux-Vue mer Hendaye plage-Garage" at bounding box center [401, 118] width 107 height 14
click at [342, 115] on input "Chez Amatxi · Exceptionnel-Spacieux-Vue mer Hendaye plage-Garage" at bounding box center [401, 118] width 118 height 6
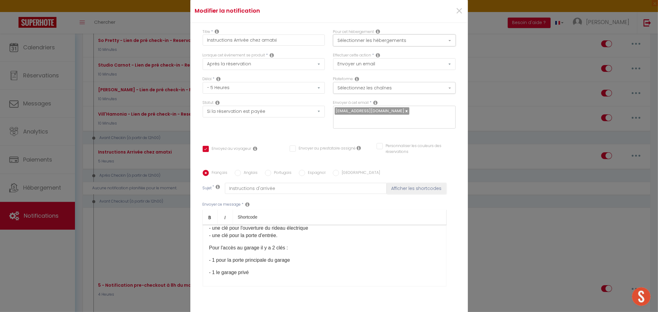
click at [411, 41] on button "Sélectionner les hébergements" at bounding box center [394, 41] width 122 height 12
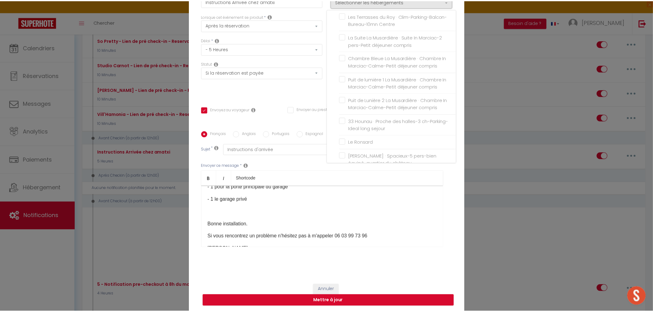
scroll to position [135, 0]
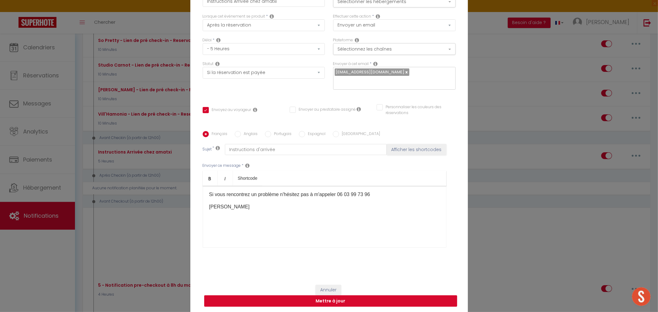
click at [345, 297] on button "Mettre à jour" at bounding box center [330, 301] width 253 height 12
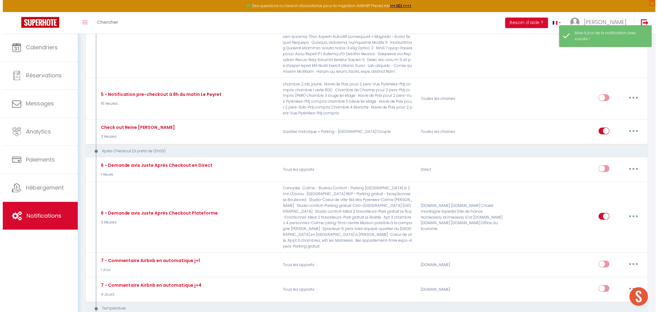
scroll to position [2193, 0]
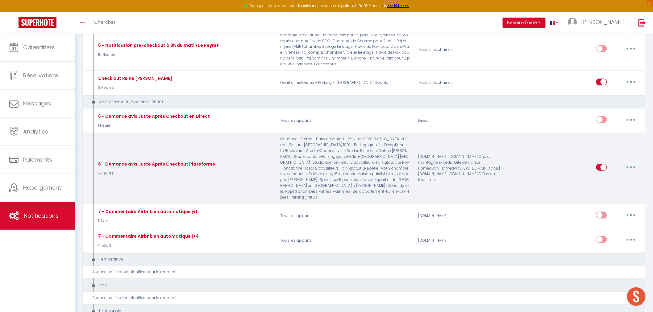
click at [628, 169] on button "button" at bounding box center [630, 168] width 17 height 10
click at [608, 180] on link "Editer" at bounding box center [615, 181] width 46 height 10
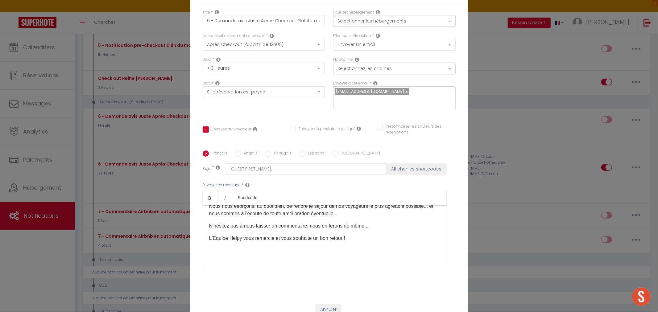
scroll to position [0, 0]
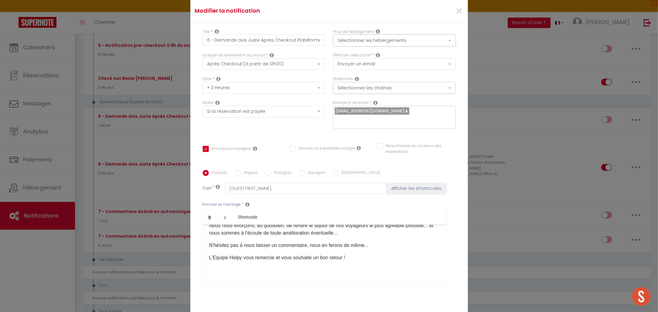
click at [442, 46] on button "Sélectionner les hébergements" at bounding box center [394, 41] width 122 height 12
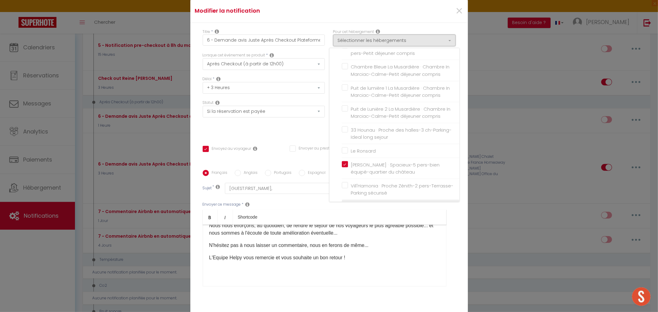
scroll to position [685, 0]
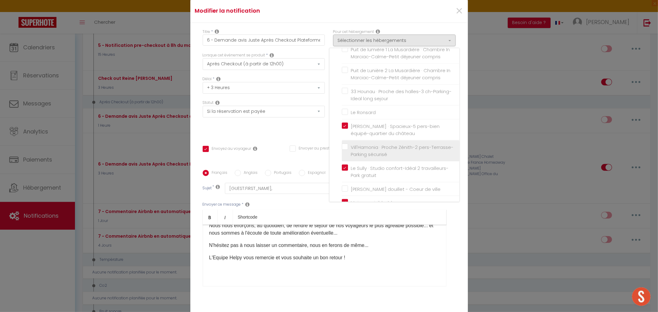
click at [348, 144] on label "Vill'Hamonia · Proche Zénith-2 pers-Terrasse-Parking sécurisé" at bounding box center [401, 151] width 107 height 14
click at [342, 148] on input "Vill'Hamonia · Proche Zénith-2 pers-Terrasse-Parking sécurisé" at bounding box center [401, 151] width 118 height 6
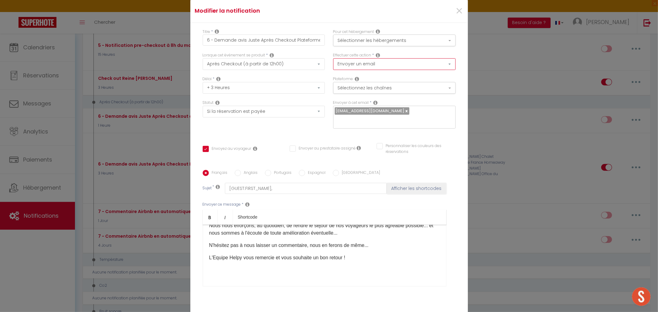
click at [432, 67] on select "Envoyer un email Envoyer un SMS Envoyer une notification push Envoyer l'avis au…" at bounding box center [394, 64] width 122 height 12
click at [433, 42] on button "Sélectionner les hébergements" at bounding box center [394, 41] width 122 height 12
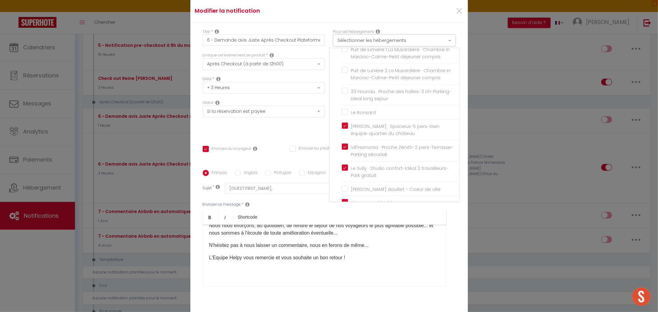
click at [433, 42] on button "Sélectionner les hébergements" at bounding box center [394, 41] width 122 height 12
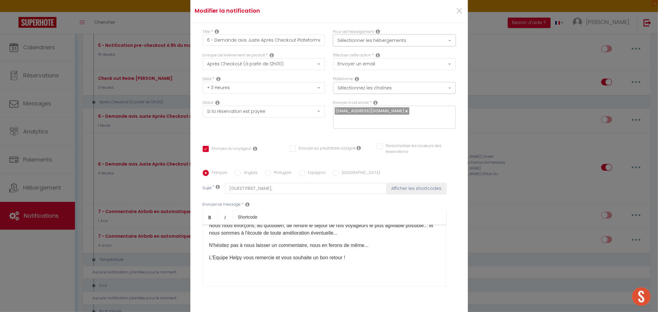
click at [429, 44] on button "Sélectionner les hébergements" at bounding box center [394, 41] width 122 height 12
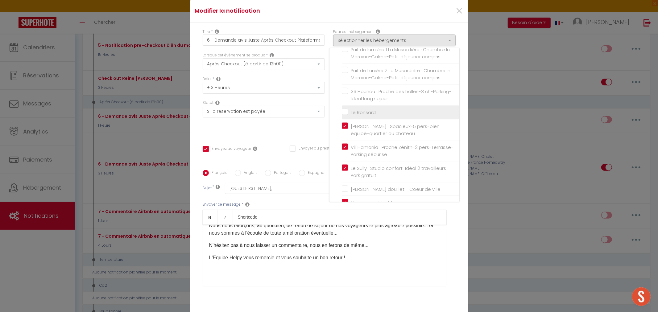
click at [343, 109] on input "Le Ronsard" at bounding box center [401, 112] width 118 height 6
click at [342, 186] on input "[PERSON_NAME] douillet - Coeur de ville" at bounding box center [401, 189] width 118 height 6
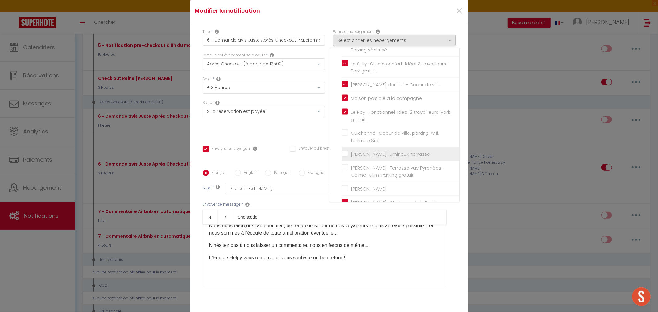
scroll to position [822, 0]
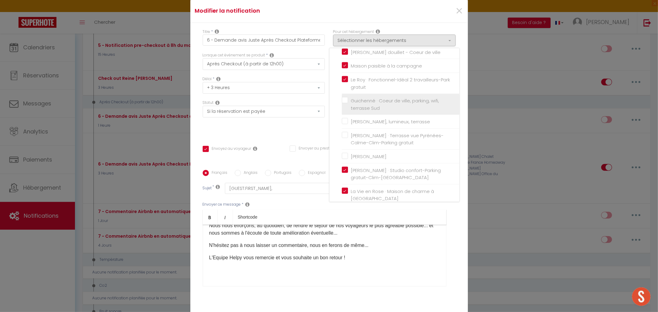
click at [344, 101] on input "Guichenné · Coeur de ville, parking, wifi, terrasse Sud" at bounding box center [401, 104] width 118 height 6
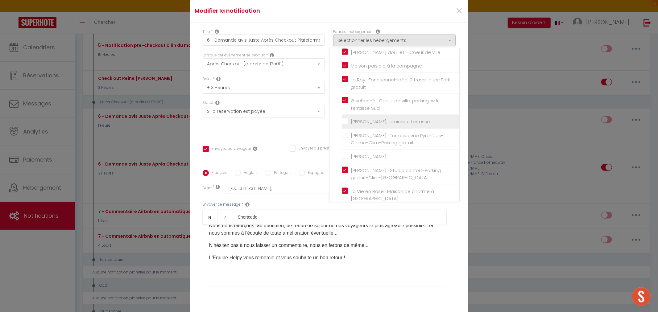
click at [344, 119] on input "[PERSON_NAME], lumineux, terrasse" at bounding box center [401, 122] width 118 height 6
click at [348, 132] on label "[PERSON_NAME] · Terrasse vue Pyrénées-Calme-Clim-Parking gratuit" at bounding box center [401, 139] width 107 height 14
click at [344, 136] on input "[PERSON_NAME] · Terrasse vue Pyrénées-Calme-Clim-Parking gratuit" at bounding box center [401, 139] width 118 height 6
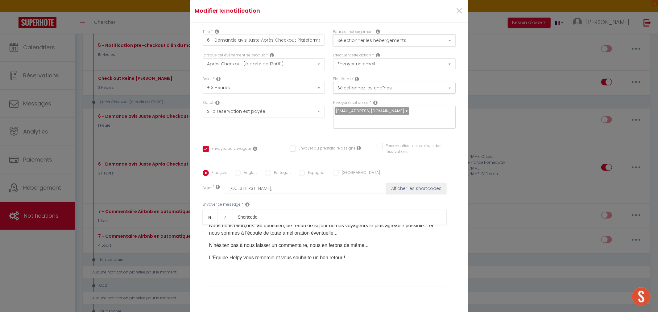
click at [412, 43] on button "Sélectionner les hébergements" at bounding box center [394, 41] width 122 height 12
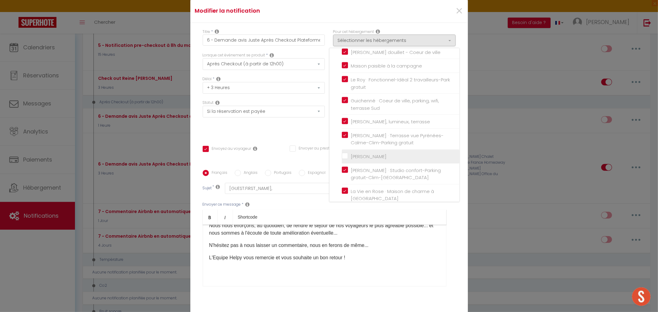
drag, startPoint x: 343, startPoint y: 147, endPoint x: 347, endPoint y: 146, distance: 3.5
click at [344, 154] on input "[PERSON_NAME]" at bounding box center [401, 157] width 118 height 6
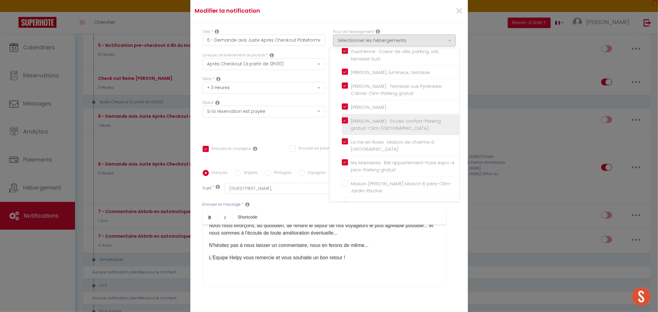
scroll to position [925, 0]
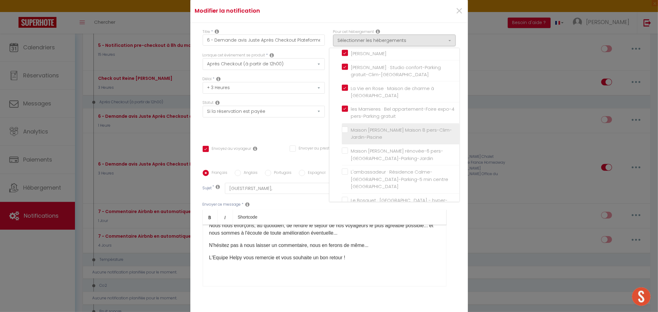
click at [348, 127] on label "Maison [PERSON_NAME] Maison 8 pers-Clim-Jardin-Piscine" at bounding box center [401, 134] width 107 height 14
click at [343, 131] on input "Maison [PERSON_NAME] Maison 8 pers-Clim-Jardin-Piscine" at bounding box center [401, 134] width 118 height 6
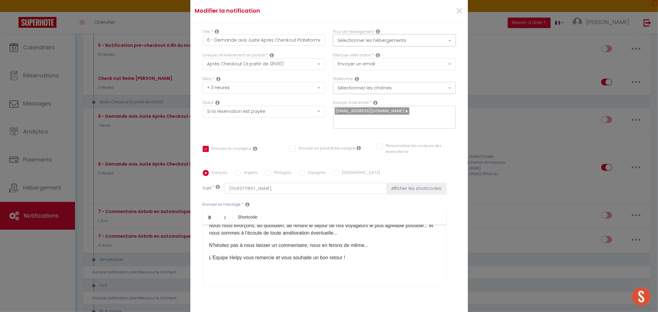
click at [434, 42] on button "Sélectionner les hébergements" at bounding box center [394, 41] width 122 height 12
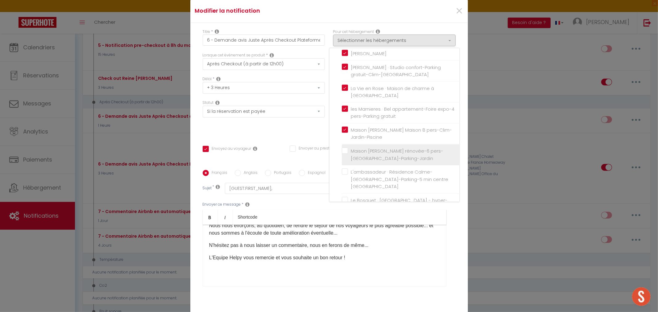
click at [348, 148] on label "Maison [PERSON_NAME] rénovée-6 pers-[GEOGRAPHIC_DATA]-Parking-Jardin" at bounding box center [401, 155] width 107 height 14
click at [342, 152] on input "Maison [PERSON_NAME] rénovée-6 pers-[GEOGRAPHIC_DATA]-Parking-Jardin" at bounding box center [401, 155] width 118 height 6
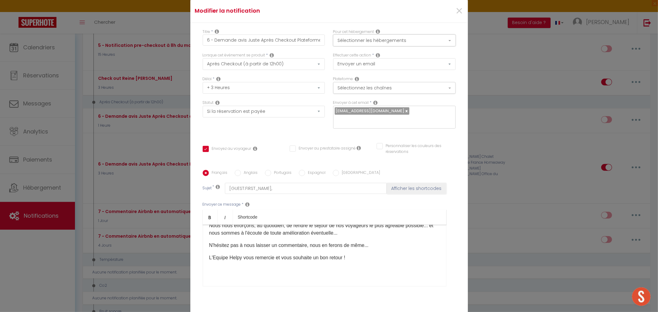
click at [414, 42] on button "Sélectionner les hébergements" at bounding box center [394, 41] width 122 height 12
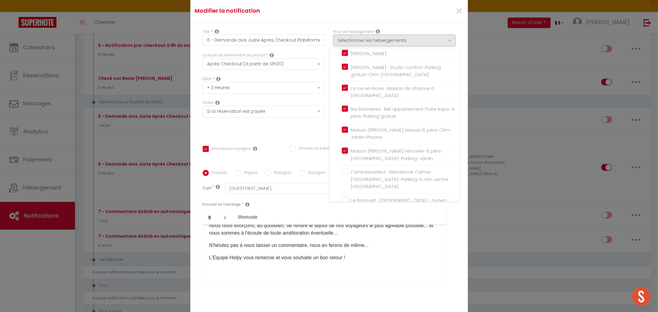
click at [348, 169] on label "L'ambassadeur · Résidence Calme-[GEOGRAPHIC_DATA]-Parking-5 min centre [GEOGRAP…" at bounding box center [401, 180] width 107 height 22
click at [342, 176] on input "L'ambassadeur · Résidence Calme-[GEOGRAPHIC_DATA]-Parking-5 min centre [GEOGRAP…" at bounding box center [401, 179] width 118 height 6
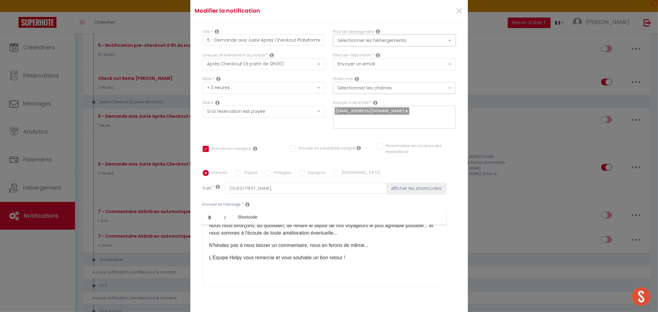
click at [423, 46] on button "Sélectionner les hébergements" at bounding box center [394, 41] width 122 height 12
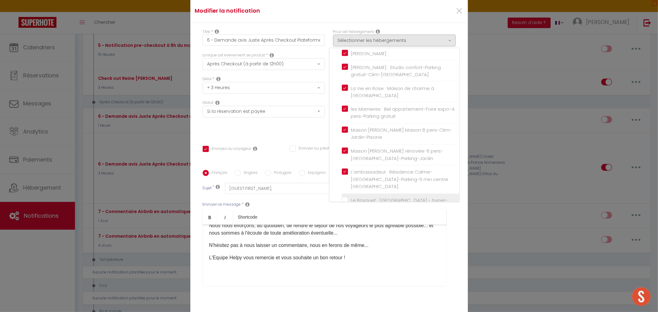
click at [343, 201] on input "Le Bosquet · [GEOGRAPHIC_DATA] - hyper-centre - parking - terrasse" at bounding box center [401, 204] width 118 height 6
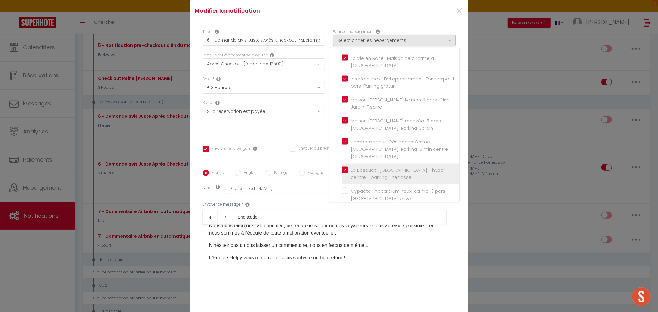
scroll to position [994, 0]
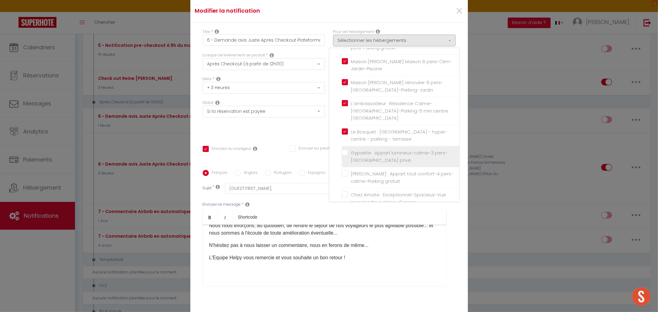
click at [348, 150] on label "Gypaète · Appart lumineux-calme-3 pers-[GEOGRAPHIC_DATA] privé" at bounding box center [401, 157] width 107 height 14
click at [342, 154] on input "Gypaète · Appart lumineux-calme-3 pers-[GEOGRAPHIC_DATA] privé" at bounding box center [401, 157] width 118 height 6
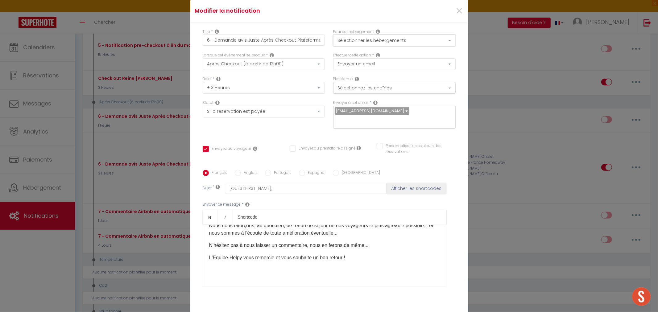
click at [414, 43] on button "Sélectionner les hébergements" at bounding box center [394, 41] width 122 height 12
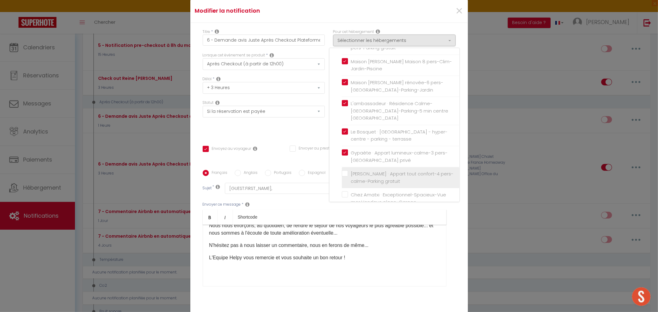
click at [342, 175] on input "[PERSON_NAME] · Appart tout confort-4 pers-calme-Parking gratuit" at bounding box center [401, 178] width 118 height 6
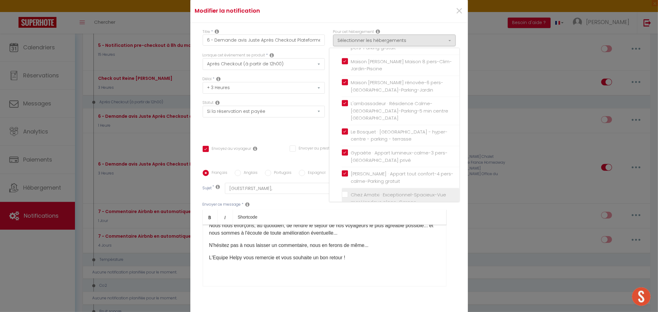
click at [342, 196] on input "Chez Amatxi · Exceptionnel-Spacieux-Vue mer Hendaye plage-Garage" at bounding box center [401, 199] width 118 height 6
click at [342, 217] on input "Les Chènes · Appt spacieux-6 pers-3 ch-Parking gratuit-balcon" at bounding box center [401, 220] width 118 height 6
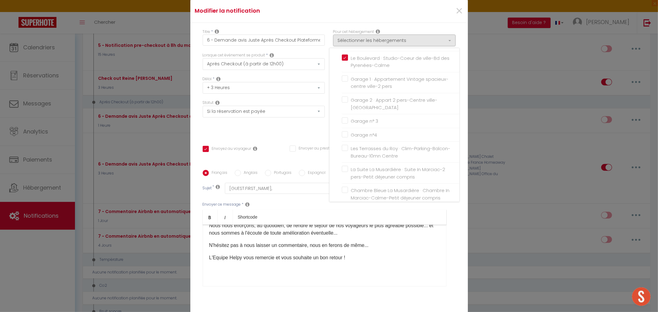
scroll to position [520, 0]
click at [342, 135] on input "Garage n°4" at bounding box center [401, 138] width 118 height 6
click at [344, 122] on input "Garage n° 3" at bounding box center [401, 125] width 118 height 6
click at [343, 104] on input "Garage 2 · Appart 2 pers-Centre ville-[GEOGRAPHIC_DATA]" at bounding box center [401, 107] width 118 height 6
click at [348, 79] on label "Garage 1 · Appartement Vintage spacieux-centre ville-2 pers" at bounding box center [401, 86] width 107 height 14
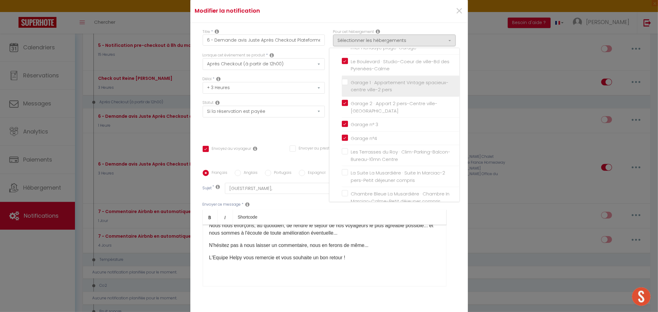
click at [342, 83] on input "Garage 1 · Appartement Vintage spacieux-centre ville-2 pers" at bounding box center [401, 86] width 118 height 6
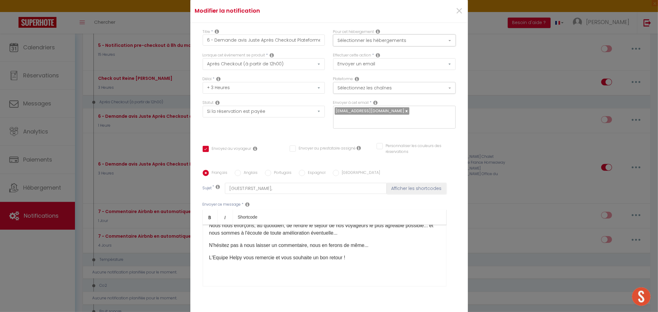
click at [412, 42] on button "Sélectionner les hébergements" at bounding box center [394, 41] width 122 height 12
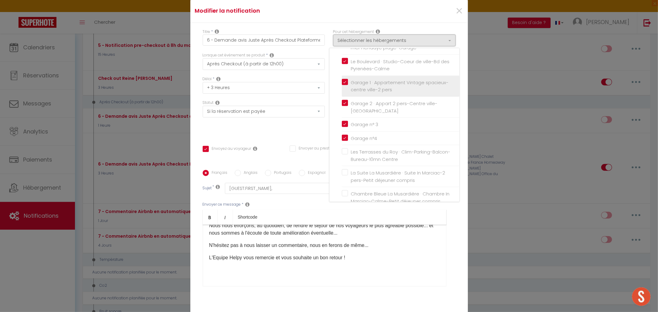
scroll to position [451, 0]
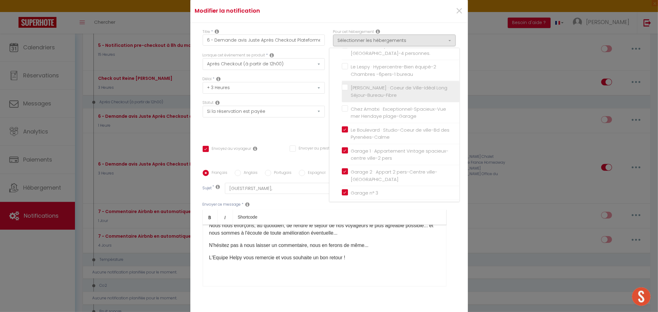
click at [348, 84] on label "[PERSON_NAME] · Coeur de Ville-Idéal Long Séjour-Bureau-Fibre" at bounding box center [401, 91] width 107 height 14
click at [343, 89] on input "[PERSON_NAME] · Coeur de Ville-Idéal Long Séjour-Bureau-Fibre" at bounding box center [401, 92] width 118 height 6
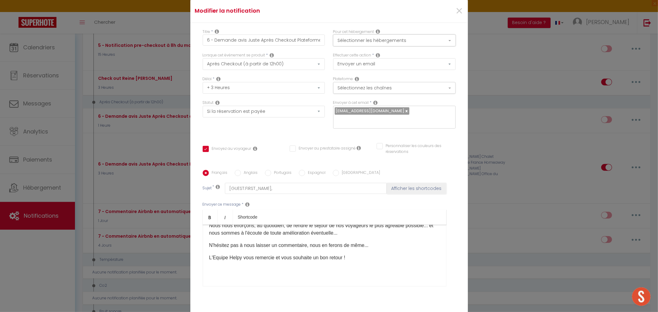
click at [415, 43] on button "Sélectionner les hébergements" at bounding box center [394, 41] width 122 height 12
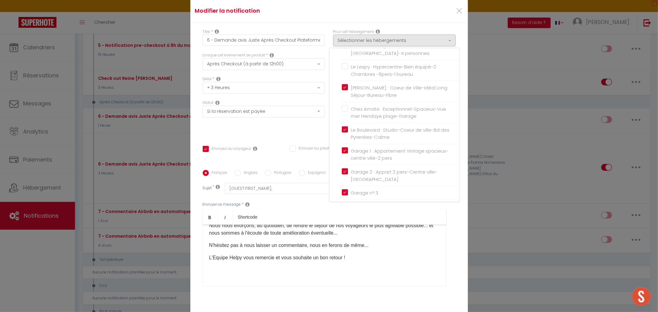
click at [348, 64] on label "Le Lespy · Hypercentre-Bien équipé-2 Chambres -6pers-1 bureau" at bounding box center [401, 70] width 107 height 14
click at [342, 68] on input "Le Lespy · Hypercentre-Bien équipé-2 Chambres -6pers-1 bureau" at bounding box center [401, 71] width 118 height 6
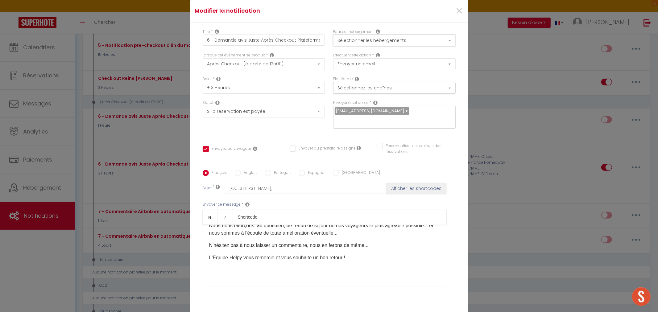
click at [426, 43] on button "Sélectionner les hébergements" at bounding box center [394, 41] width 122 height 12
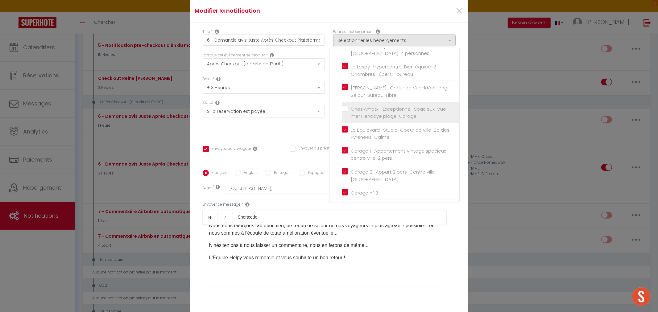
click at [348, 105] on label "Chez Amatxi · Exceptionnel-Spacieux-Vue mer Hendaye plage-Garage" at bounding box center [401, 112] width 107 height 14
click at [343, 109] on input "Chez Amatxi · Exceptionnel-Spacieux-Vue mer Hendaye plage-Garage" at bounding box center [401, 112] width 118 height 6
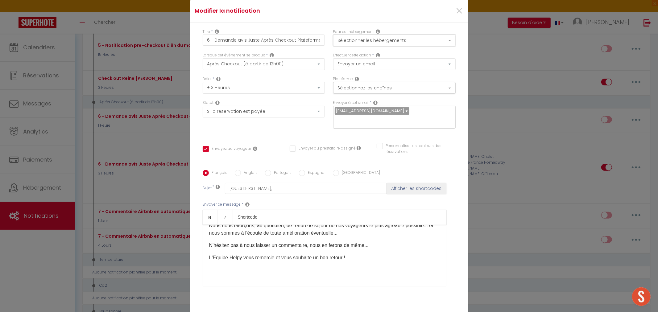
click at [413, 42] on button "Sélectionner les hébergements" at bounding box center [394, 41] width 122 height 12
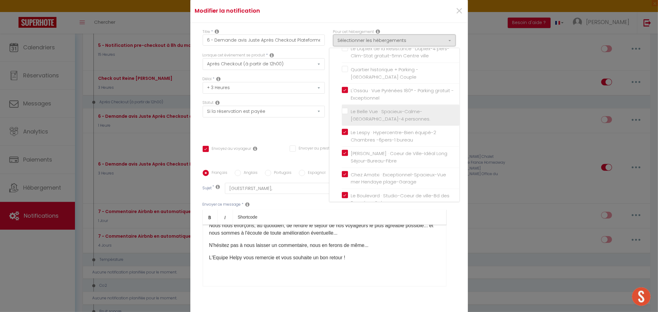
scroll to position [383, 0]
click at [344, 115] on input "Le Belle Vue · Spacieux-Calme-[GEOGRAPHIC_DATA]-4 personnes." at bounding box center [401, 118] width 118 height 6
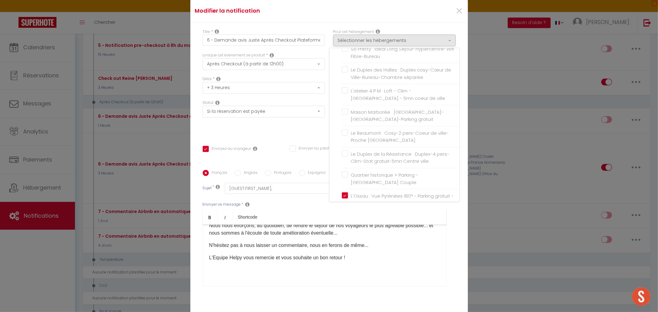
scroll to position [280, 0]
click at [343, 180] on input "Quartier historique + Parking - [GEOGRAPHIC_DATA] Couple" at bounding box center [401, 179] width 118 height 6
click at [348, 158] on label "Le Duplex de la Résistance · Duplex-4 pers-Clim-Stat gratuit-5mn Centre ville" at bounding box center [401, 158] width 107 height 14
click at [343, 158] on input "Le Duplex de la Résistance · Duplex-4 pers-Clim-Stat gratuit-5mn Centre ville" at bounding box center [401, 158] width 118 height 6
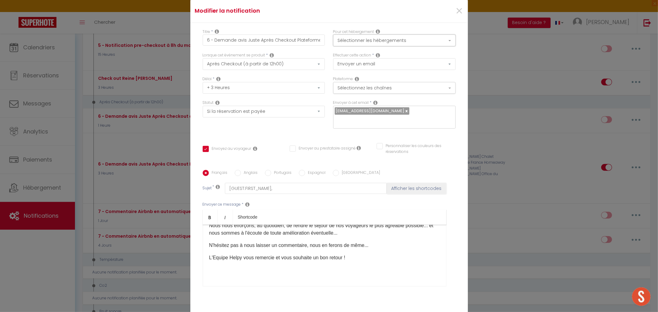
drag, startPoint x: 410, startPoint y: 44, endPoint x: 401, endPoint y: 55, distance: 13.8
click at [410, 44] on button "Sélectionner les hébergements" at bounding box center [394, 41] width 122 height 12
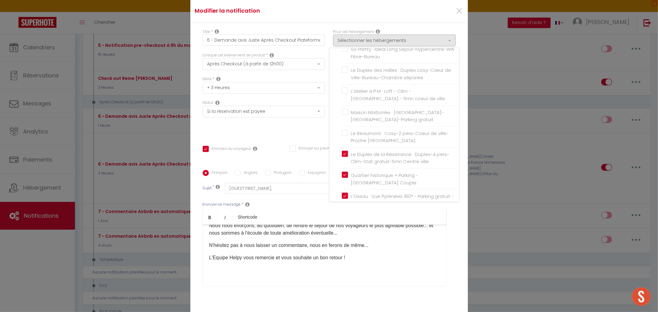
click at [348, 137] on label "Le Beaumont · Cosy-2 pers-Coeur de ville-Proche [GEOGRAPHIC_DATA]" at bounding box center [401, 137] width 107 height 14
click at [343, 137] on input "Le Beaumont · Cosy-2 pers-Coeur de ville-Proche [GEOGRAPHIC_DATA]" at bounding box center [401, 137] width 118 height 6
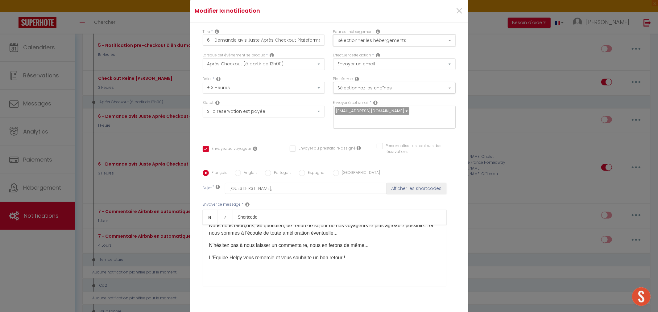
drag, startPoint x: 407, startPoint y: 47, endPoint x: 407, endPoint y: 50, distance: 3.4
click at [408, 46] on button "Sélectionner les hébergements" at bounding box center [394, 41] width 122 height 12
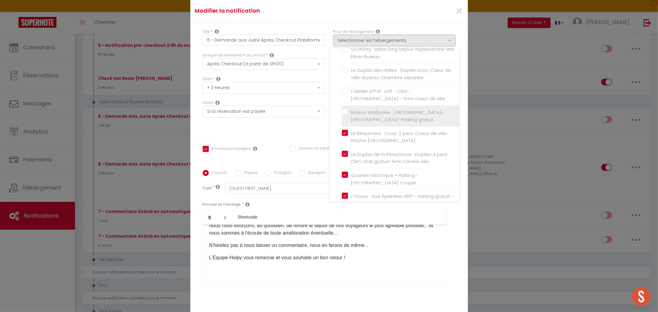
click at [348, 116] on label "Maison Marborée · [GEOGRAPHIC_DATA]-[GEOGRAPHIC_DATA]-Parking gratuit" at bounding box center [401, 116] width 107 height 14
click at [344, 116] on input "Maison Marborée · [GEOGRAPHIC_DATA]-[GEOGRAPHIC_DATA]-Parking gratuit" at bounding box center [401, 116] width 118 height 6
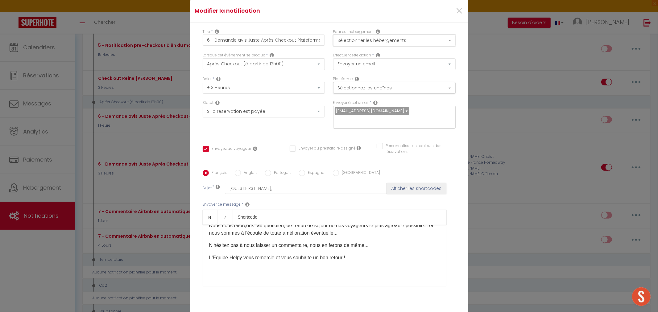
click at [416, 44] on button "Sélectionner les hébergements" at bounding box center [394, 41] width 122 height 12
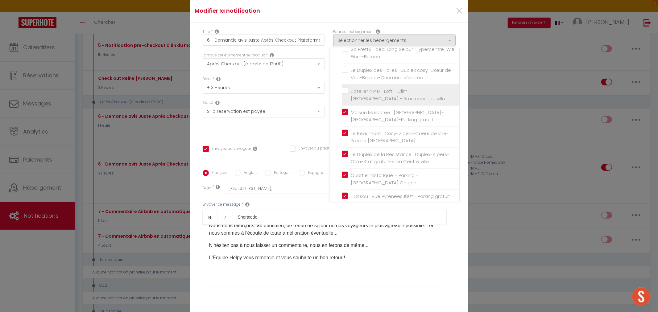
click at [348, 95] on label "L'atelier 4 P M · Loft - Clim - [GEOGRAPHIC_DATA] - 5mn coeur de ville" at bounding box center [401, 95] width 107 height 14
click at [342, 95] on input "L'atelier 4 P M · Loft - Clim - [GEOGRAPHIC_DATA] - 5mn coeur de ville" at bounding box center [401, 95] width 118 height 6
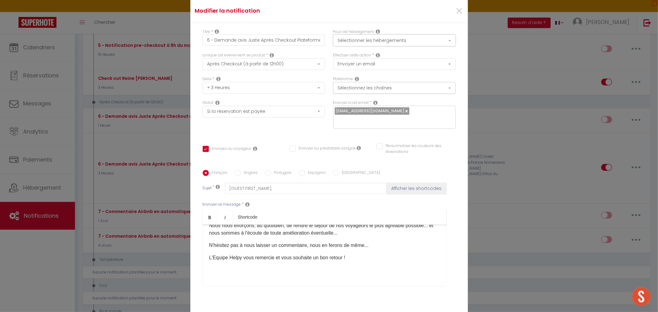
click at [423, 43] on button "Sélectionner les hébergements" at bounding box center [394, 41] width 122 height 12
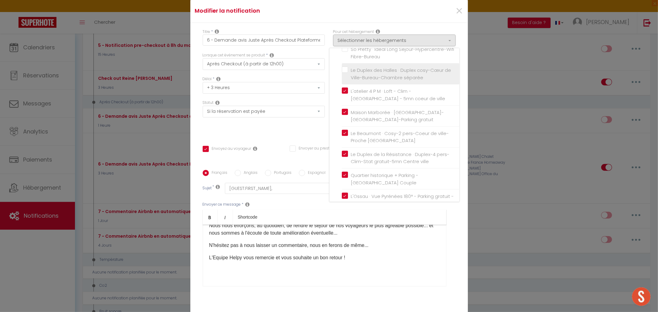
click at [344, 75] on input "Le Duplex des Halles · Duplex cosy-Cœur de Ville-Bureau-Chambre séparée" at bounding box center [401, 74] width 118 height 6
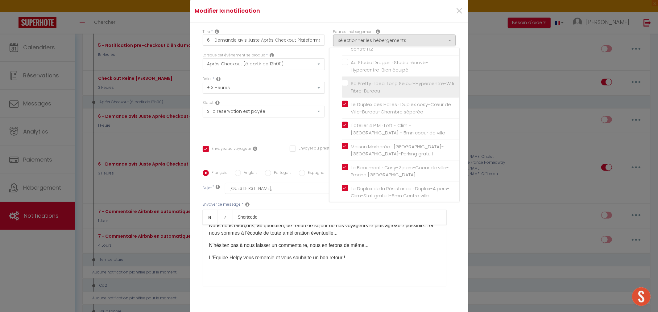
click at [348, 88] on label "So Pretty · Ideal Long Sejour-Hypercentre-Wifi Fibre-Bureau" at bounding box center [401, 87] width 107 height 14
click at [342, 88] on input "So Pretty · Ideal Long Sejour-Hypercentre-Wifi Fibre-Bureau" at bounding box center [401, 87] width 118 height 6
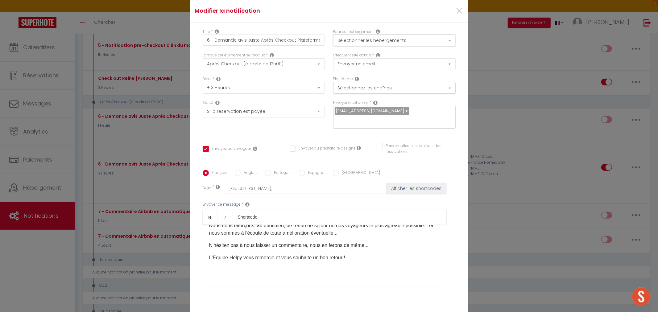
click at [438, 45] on button "Sélectionner les hébergements" at bounding box center [394, 41] width 122 height 12
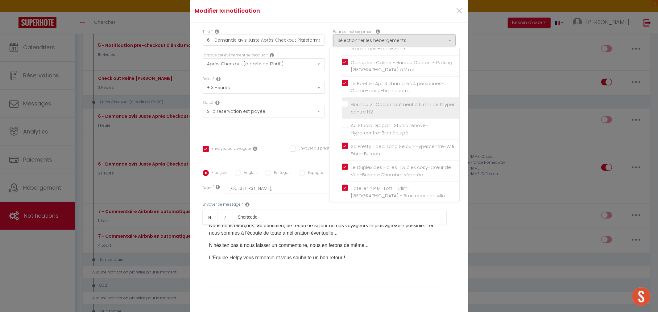
scroll to position [177, 0]
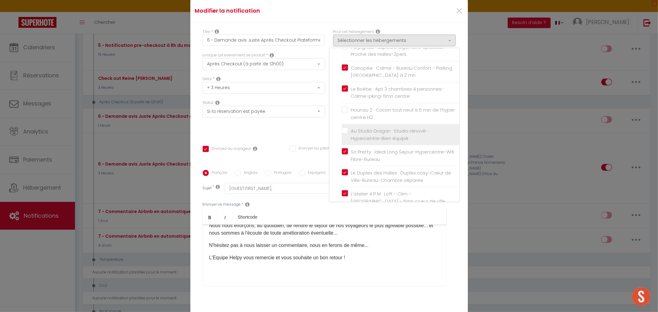
click at [348, 135] on label "Au Studio Dragan · Studio rénové-Hypercentre-Bien équipé" at bounding box center [401, 134] width 107 height 14
click at [343, 135] on input "Au Studio Dragan · Studio rénové-Hypercentre-Bien équipé" at bounding box center [401, 135] width 118 height 6
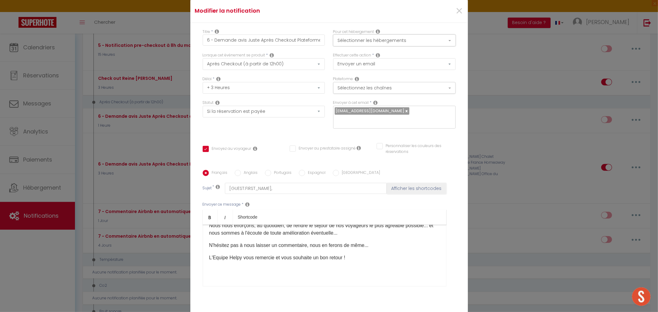
click at [432, 46] on button "Sélectionner les hébergements" at bounding box center [394, 41] width 122 height 12
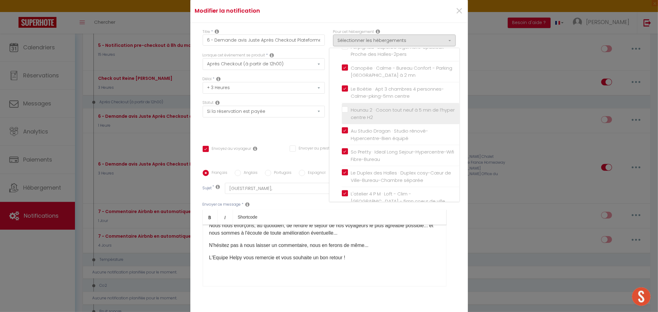
click at [342, 115] on input "Hounau 2 · Cocon tout neuf à 5 min de l’hyper centre H2" at bounding box center [401, 114] width 118 height 6
click at [343, 120] on input "Perpignaa · Superbe logement-Spacieux-Proche des Halles-2pers" at bounding box center [401, 119] width 118 height 6
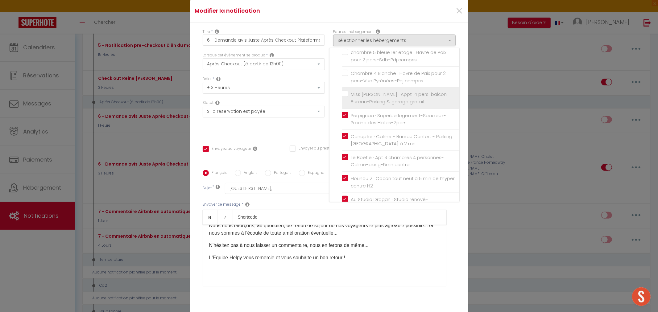
click at [342, 99] on input "Miss [PERSON_NAME] · Appt-4 pers-balcon-Bureau-Parking & garage gratuit" at bounding box center [401, 98] width 118 height 6
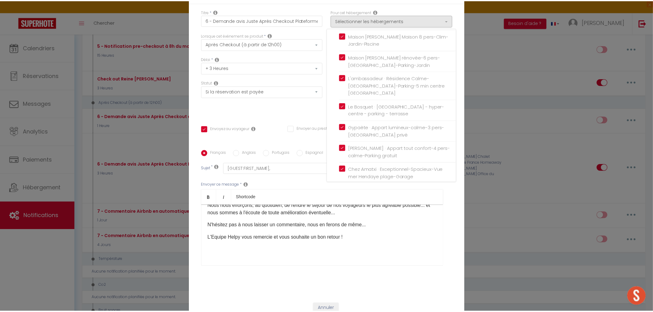
scroll to position [39, 0]
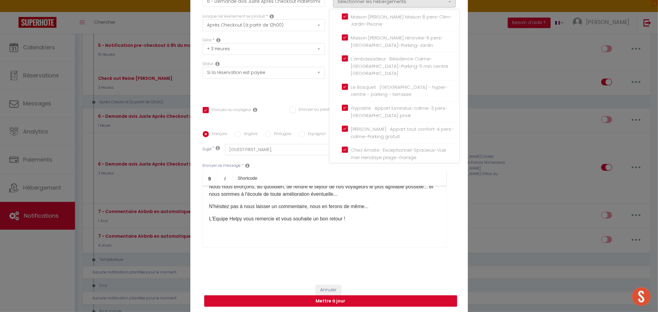
click at [330, 295] on button "Mettre à jour" at bounding box center [330, 301] width 253 height 12
